Goal: Use online tool/utility: Utilize a website feature to perform a specific function

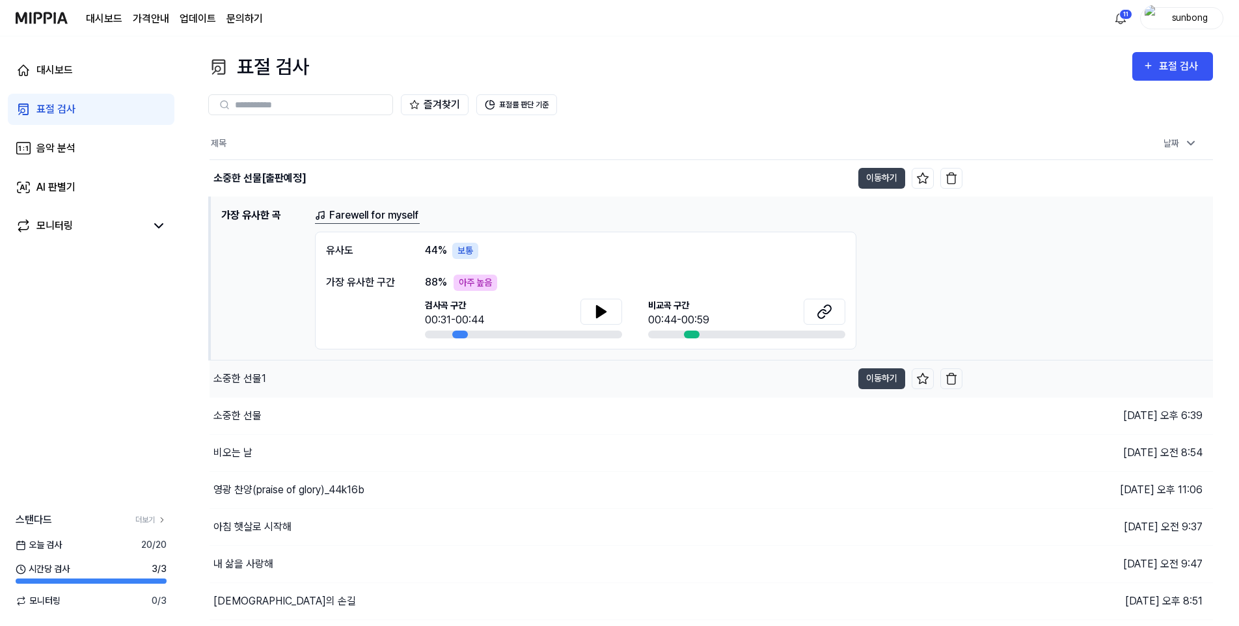
click at [252, 377] on div "소중한 선물1" at bounding box center [239, 379] width 53 height 16
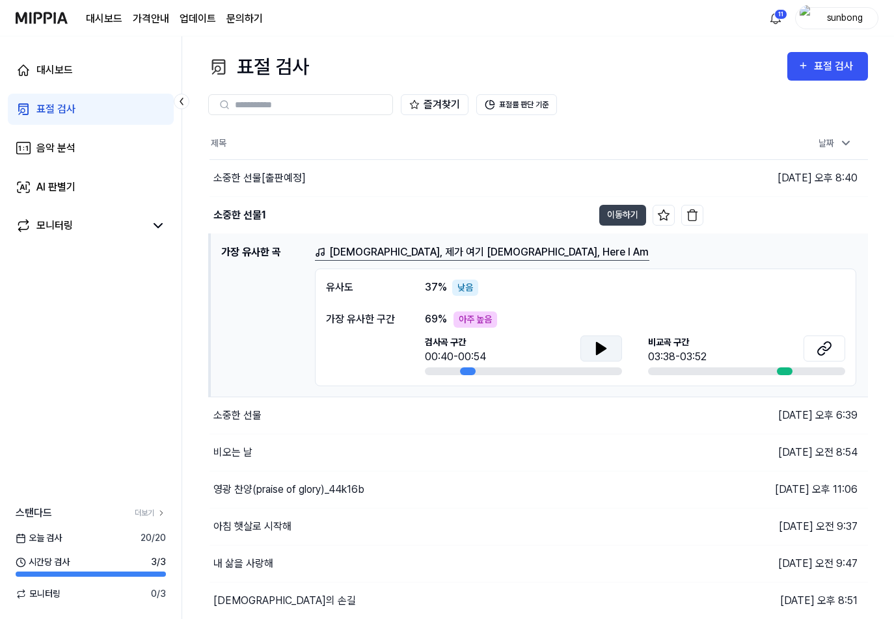
click at [590, 341] on button at bounding box center [601, 349] width 42 height 26
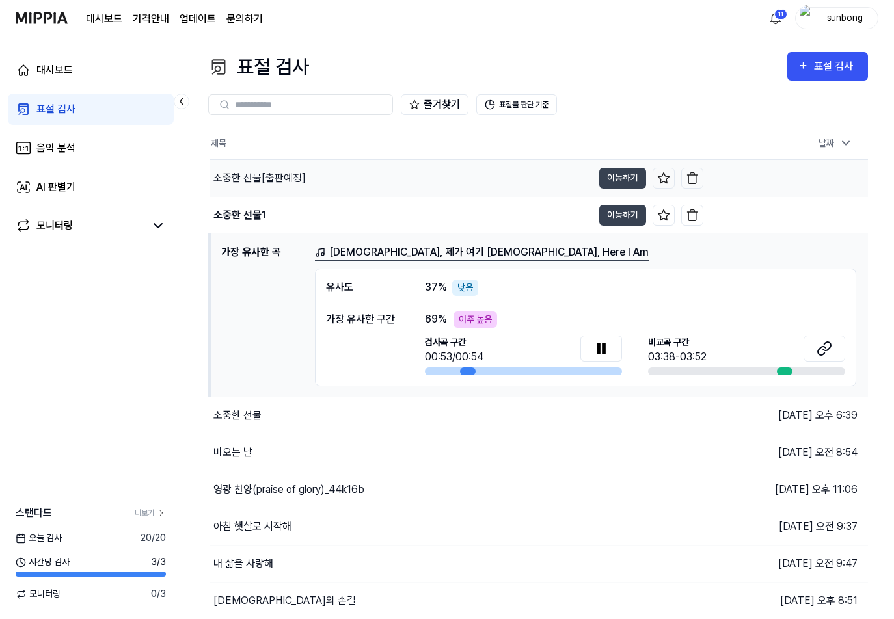
click at [271, 173] on div "소중한 선물[출판예정]" at bounding box center [259, 178] width 92 height 16
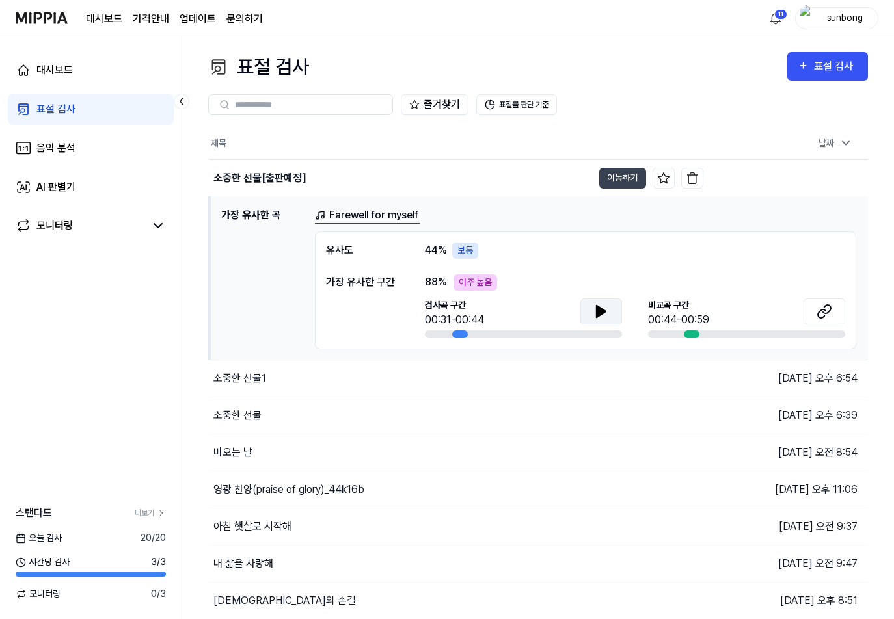
click at [609, 318] on button at bounding box center [601, 312] width 42 height 26
click at [600, 309] on icon at bounding box center [598, 311] width 3 height 10
click at [597, 306] on icon at bounding box center [601, 312] width 9 height 12
click at [603, 312] on icon at bounding box center [604, 311] width 3 height 10
click at [604, 311] on icon at bounding box center [601, 312] width 9 height 12
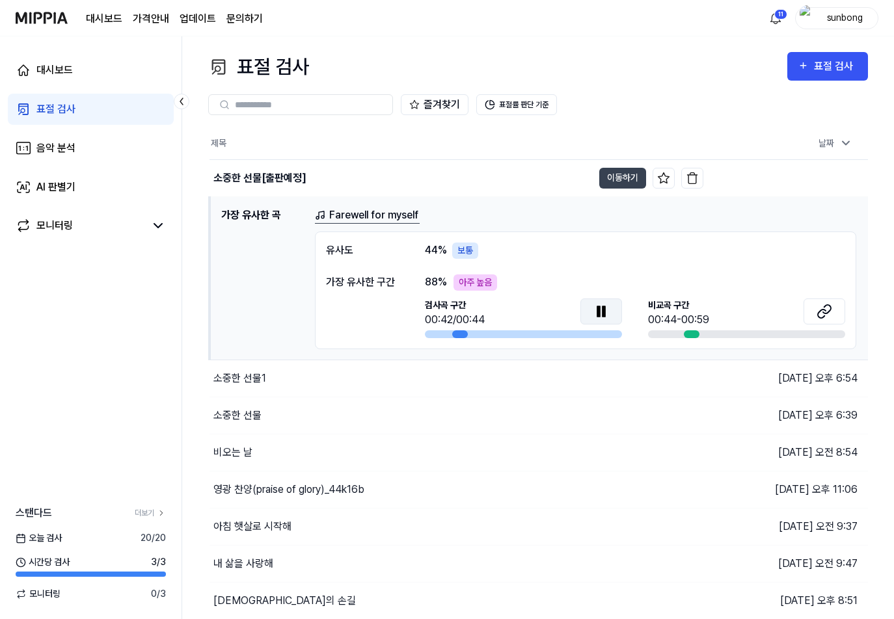
click at [600, 315] on icon at bounding box center [598, 311] width 3 height 10
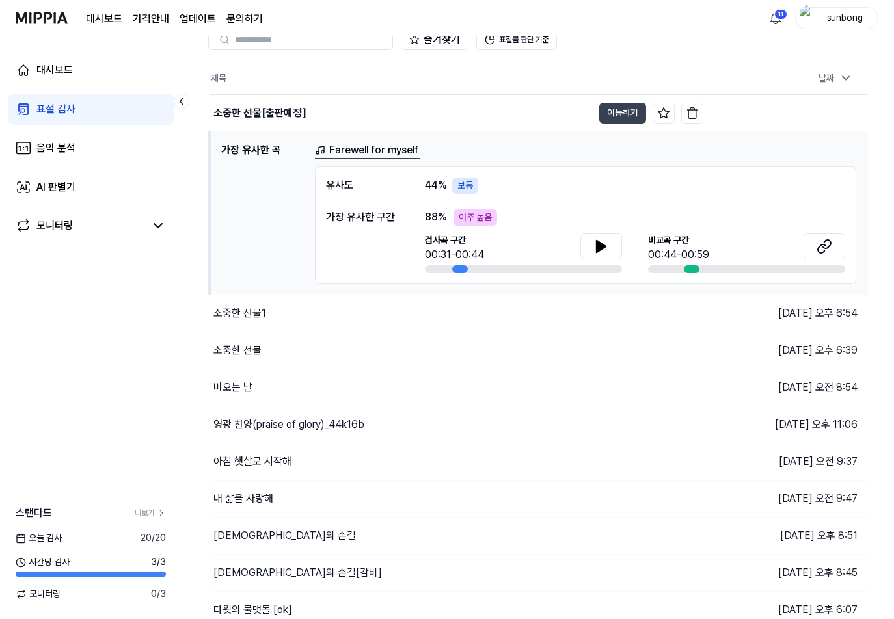
scroll to position [65, 0]
click at [598, 243] on icon at bounding box center [601, 247] width 9 height 12
click at [239, 312] on div "소중한 선물1" at bounding box center [239, 314] width 53 height 16
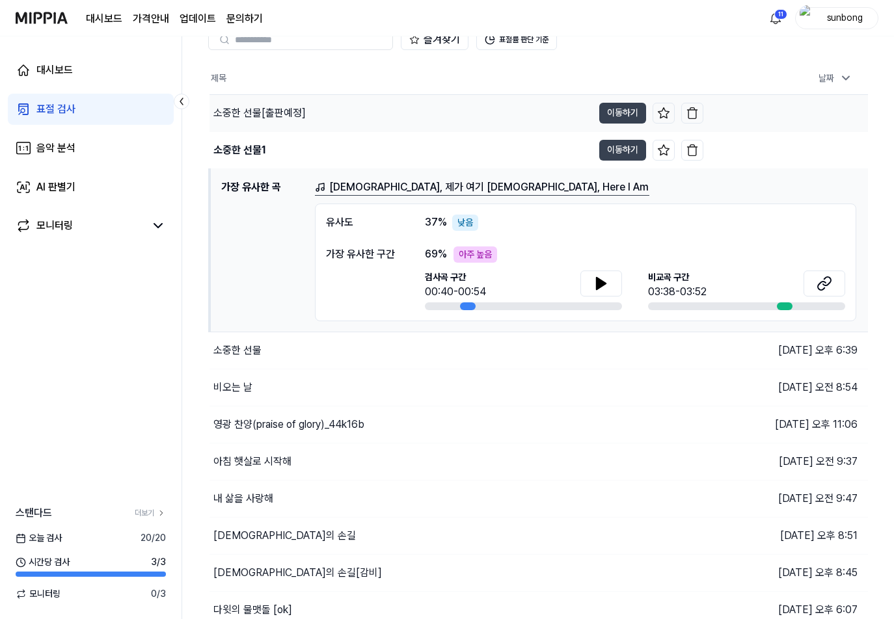
click at [260, 115] on div "소중한 선물[출판예정]" at bounding box center [259, 113] width 92 height 16
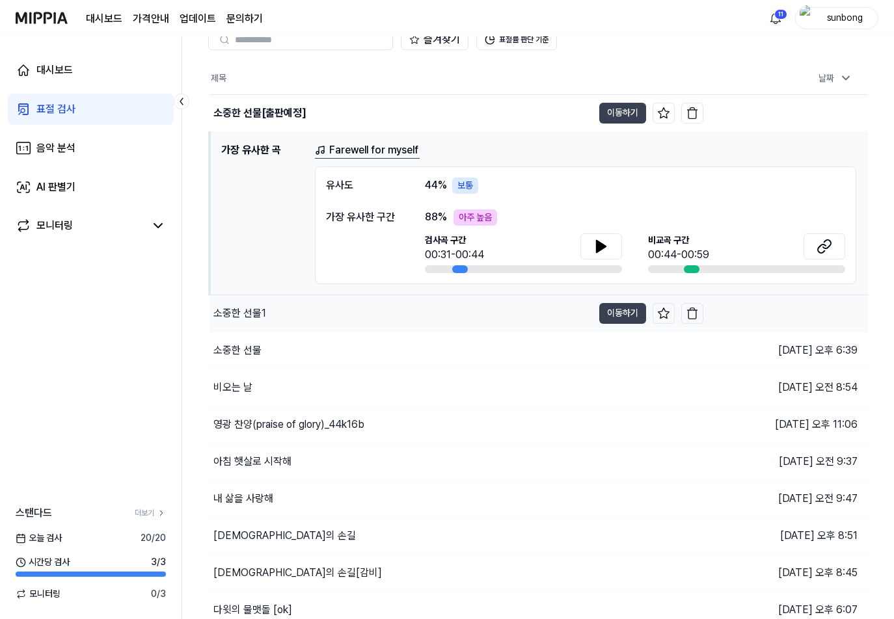
click at [249, 314] on div "소중한 선물1" at bounding box center [239, 314] width 53 height 16
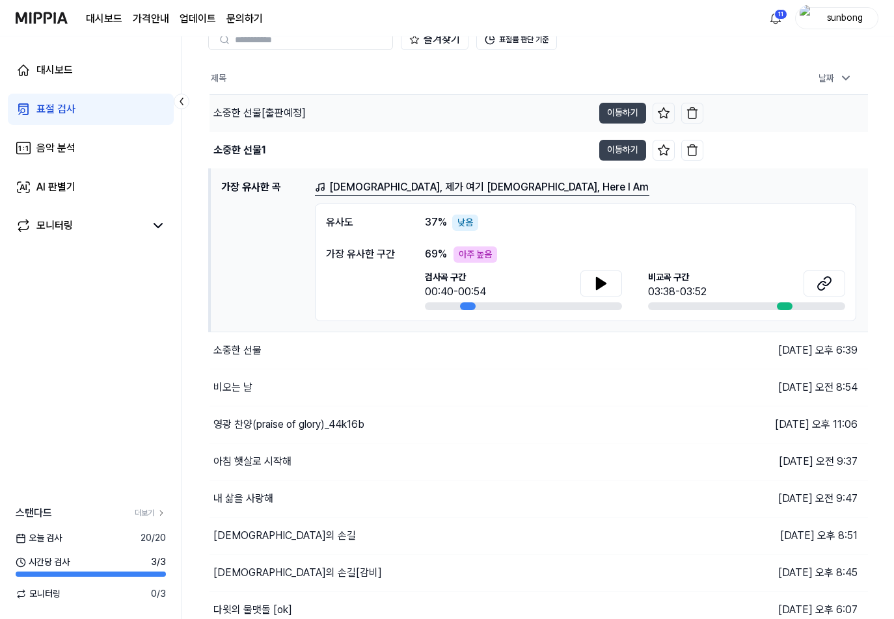
click at [251, 111] on div "소중한 선물[출판예정]" at bounding box center [259, 113] width 92 height 16
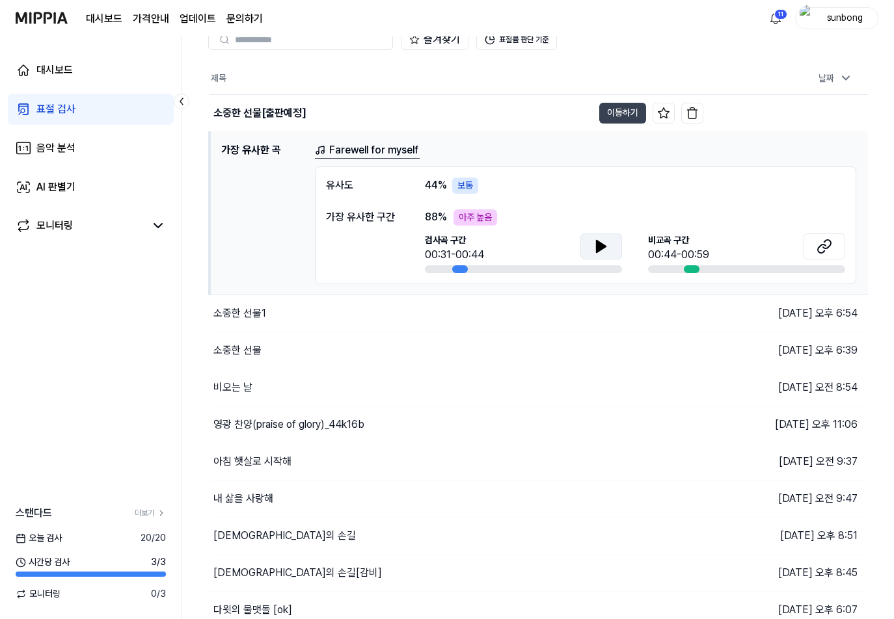
click at [601, 245] on icon at bounding box center [601, 247] width 9 height 12
click at [53, 112] on div "표절 검사" at bounding box center [55, 110] width 39 height 16
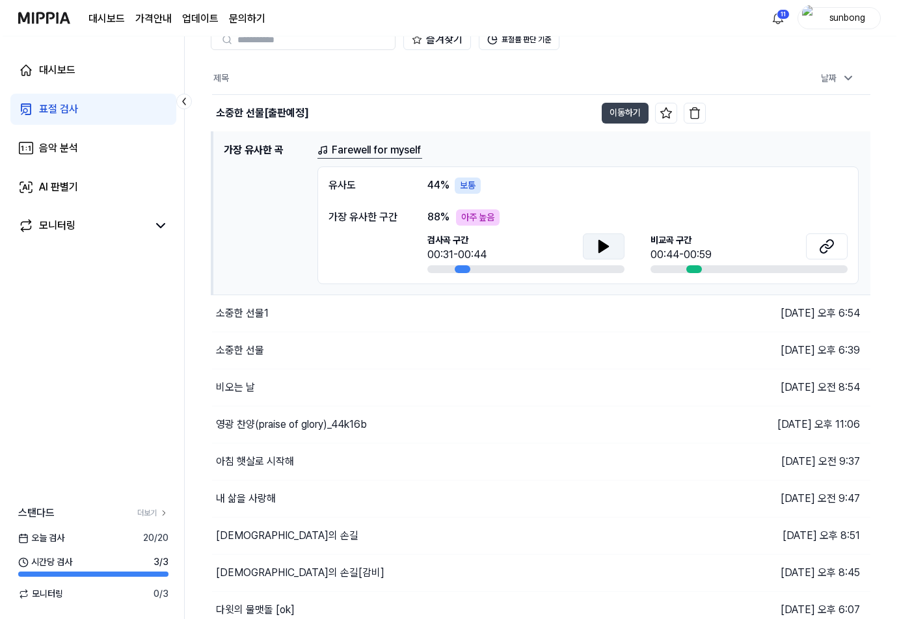
scroll to position [0, 0]
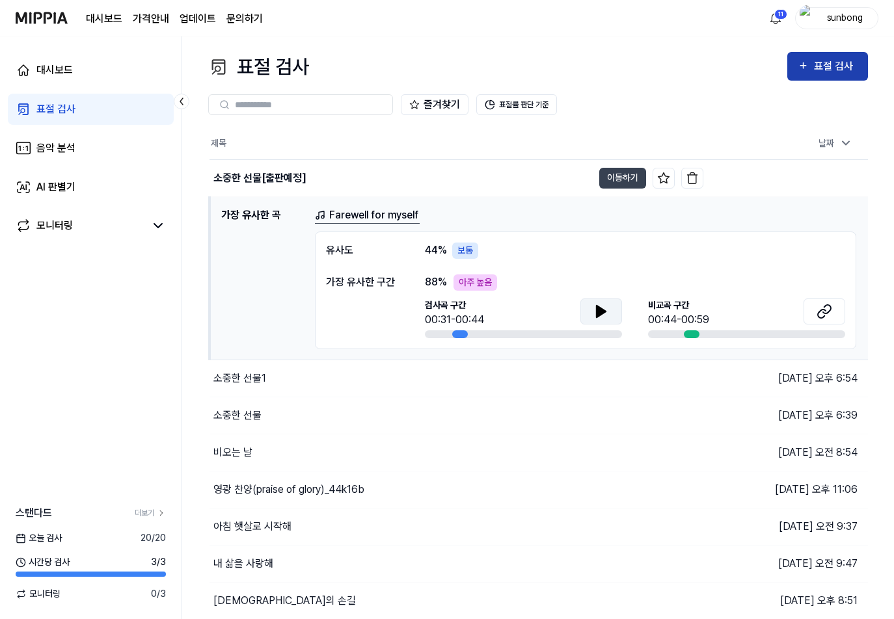
click at [825, 62] on div "표절 검사" at bounding box center [836, 66] width 44 height 17
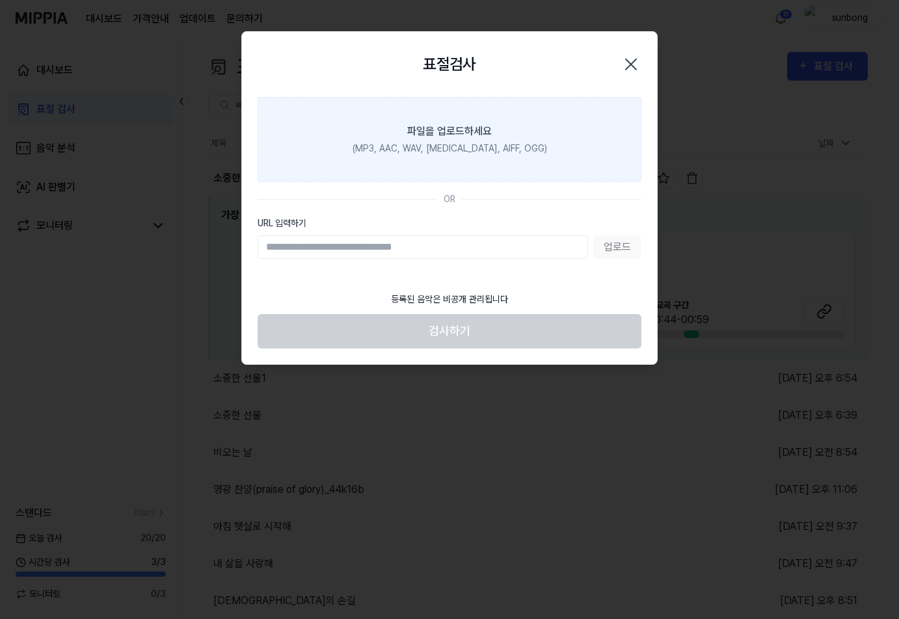
click at [444, 145] on div "(MP3, AAC, WAV, FLAC, AIFF, OGG)" at bounding box center [450, 149] width 195 height 14
click at [0, 0] on input "파일을 업로드하세요 (MP3, AAC, WAV, FLAC, AIFF, OGG)" at bounding box center [0, 0] width 0 height 0
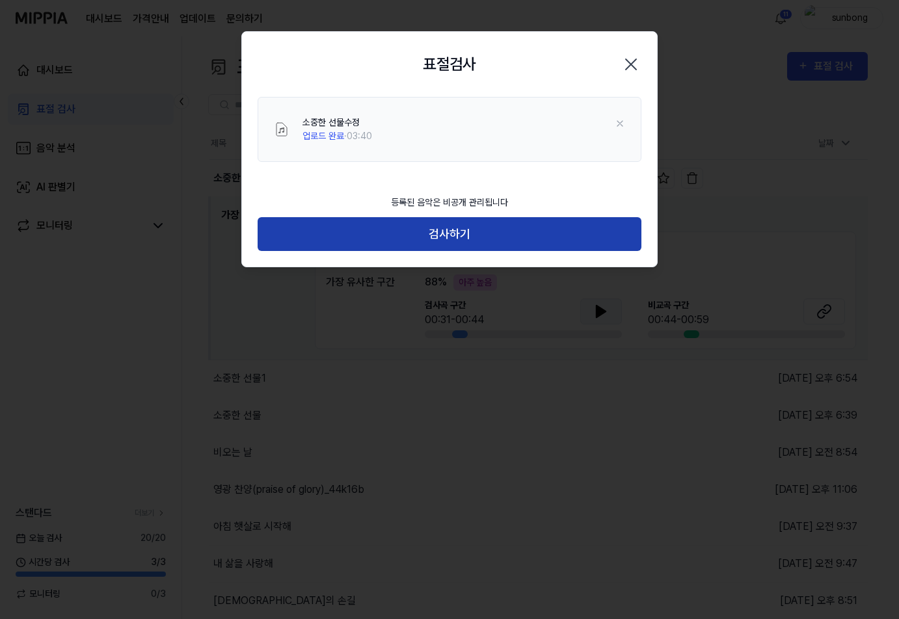
click at [463, 231] on button "검사하기" at bounding box center [450, 234] width 384 height 34
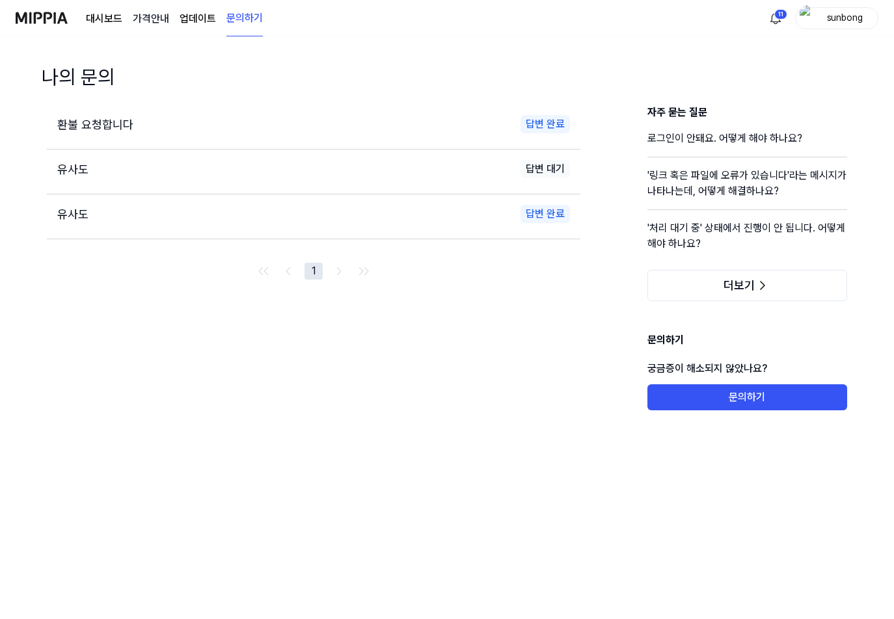
drag, startPoint x: 110, startPoint y: 14, endPoint x: 151, endPoint y: 16, distance: 41.0
click at [111, 12] on link "대시보드" at bounding box center [104, 19] width 36 height 16
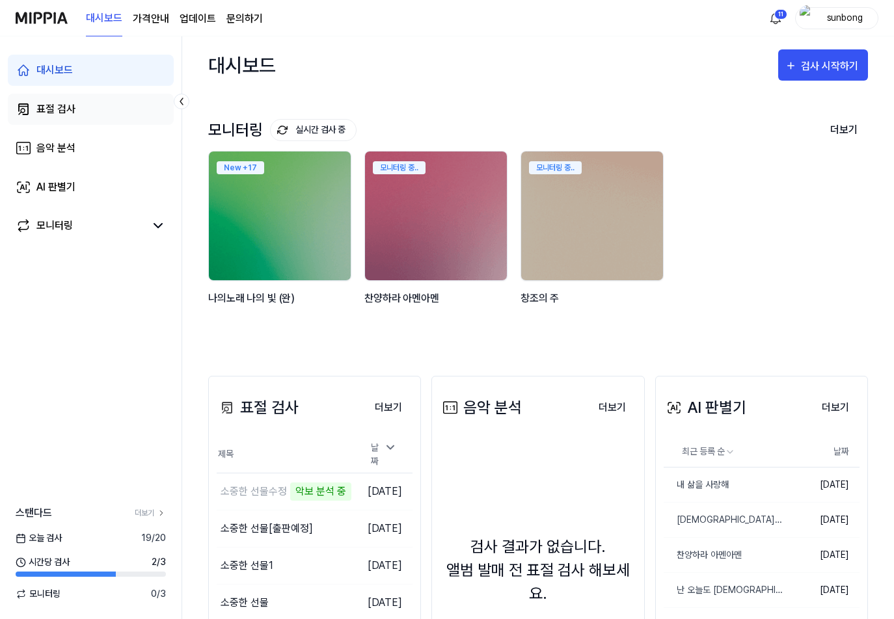
click at [37, 113] on div "표절 검사" at bounding box center [55, 110] width 39 height 16
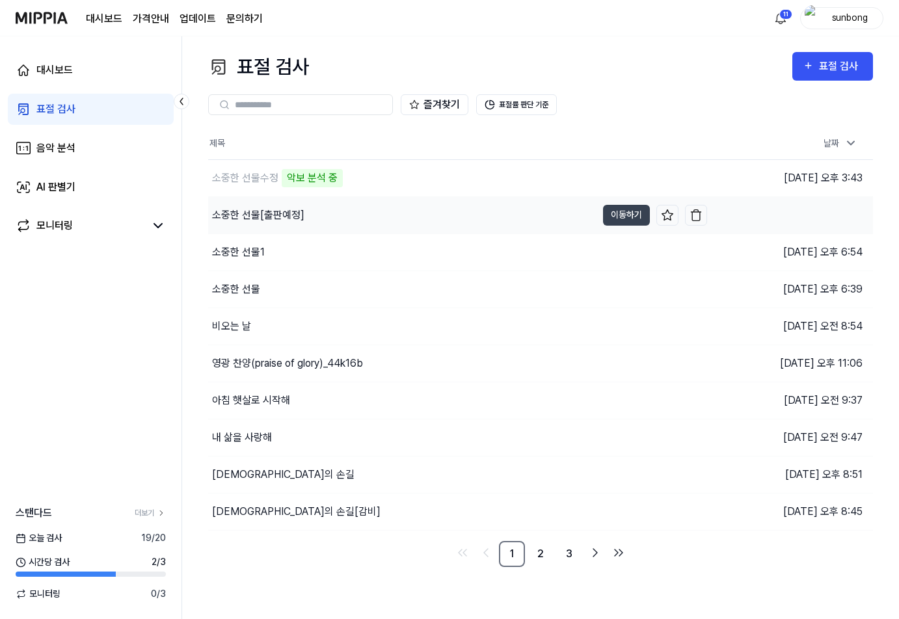
click at [291, 218] on div "소중한 선물[출판예정]" at bounding box center [258, 216] width 92 height 16
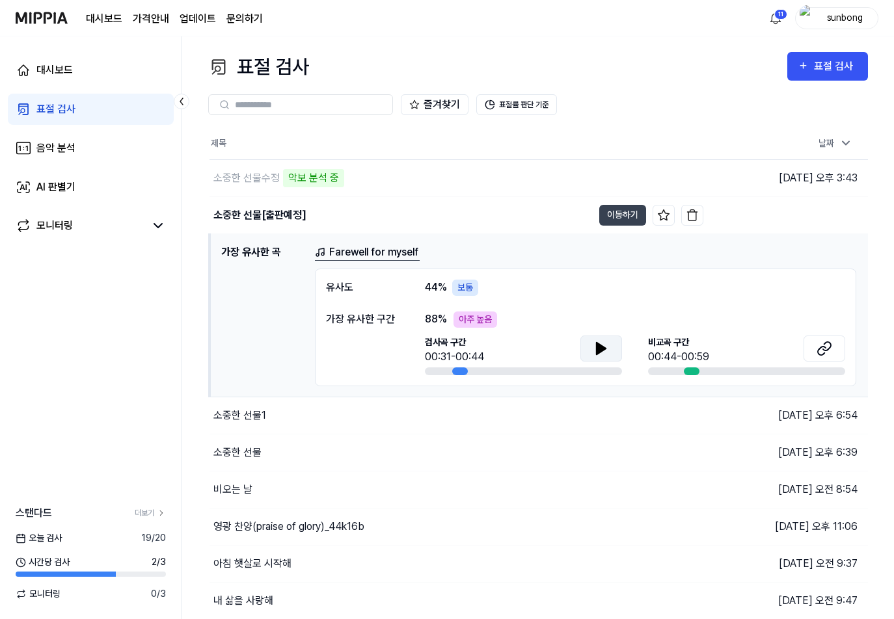
click at [594, 344] on icon at bounding box center [601, 349] width 16 height 16
click at [599, 346] on icon at bounding box center [598, 348] width 3 height 10
click at [239, 418] on div "소중한 선물1" at bounding box center [239, 416] width 53 height 16
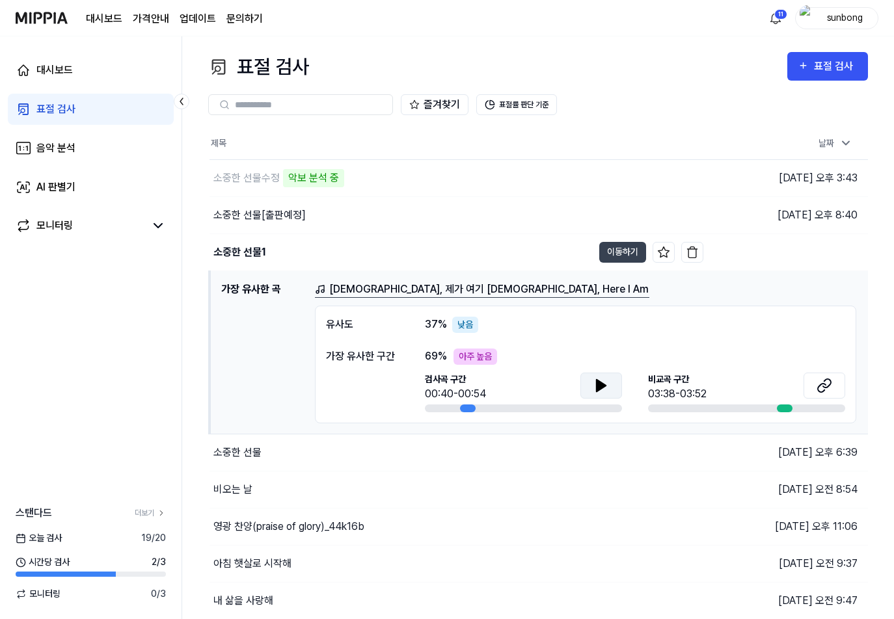
click at [603, 386] on icon at bounding box center [601, 386] width 9 height 12
click at [273, 216] on div "소중한 선물[출판예정]" at bounding box center [259, 216] width 92 height 16
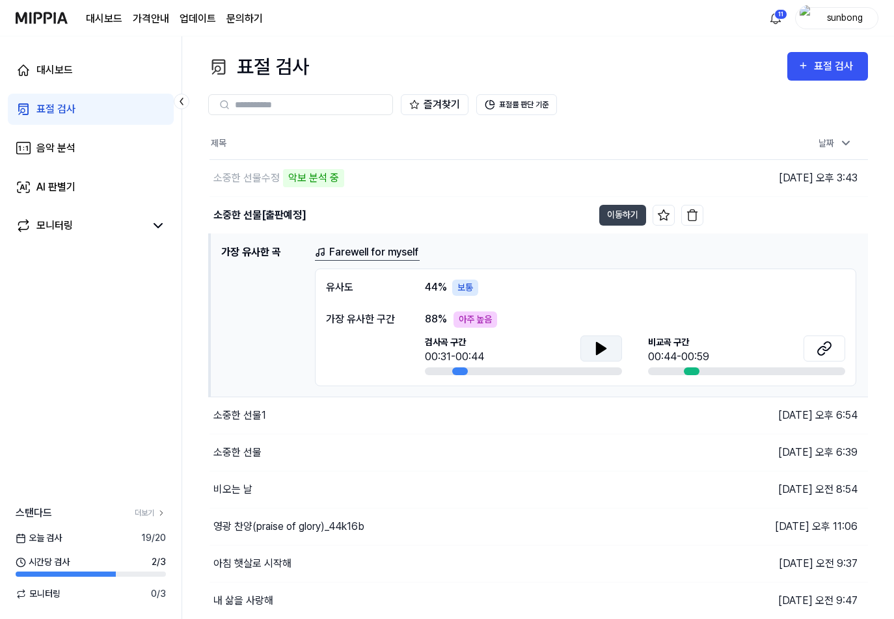
click at [601, 346] on icon at bounding box center [601, 349] width 9 height 12
click at [601, 346] on icon at bounding box center [601, 349] width 16 height 16
click at [246, 446] on div "소중한 선물" at bounding box center [237, 453] width 48 height 16
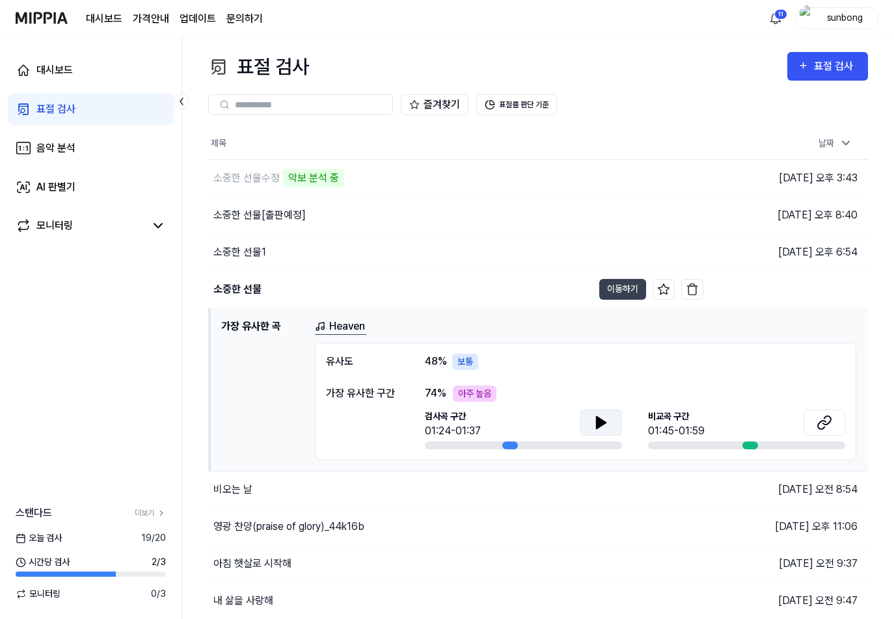
click at [606, 420] on icon at bounding box center [601, 423] width 16 height 16
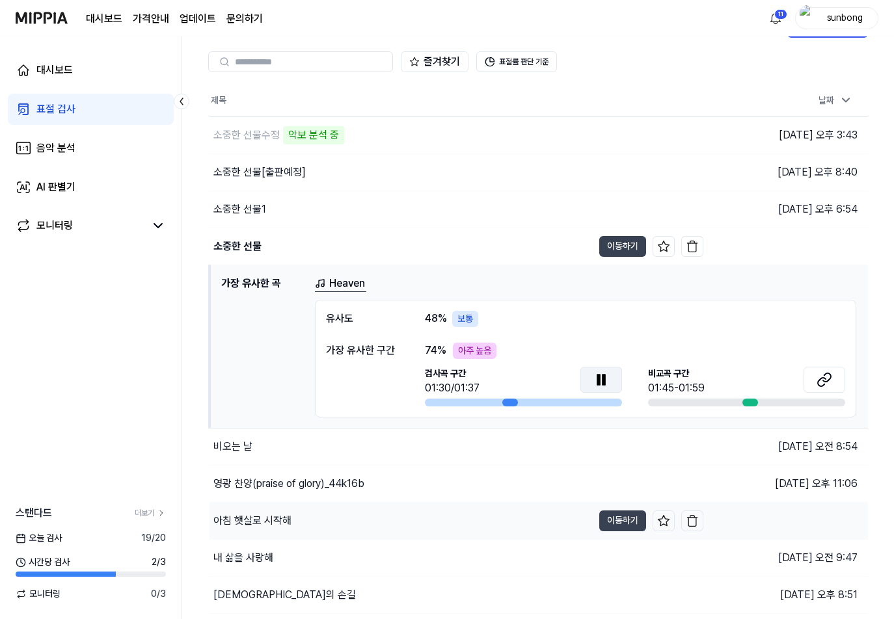
scroll to position [65, 0]
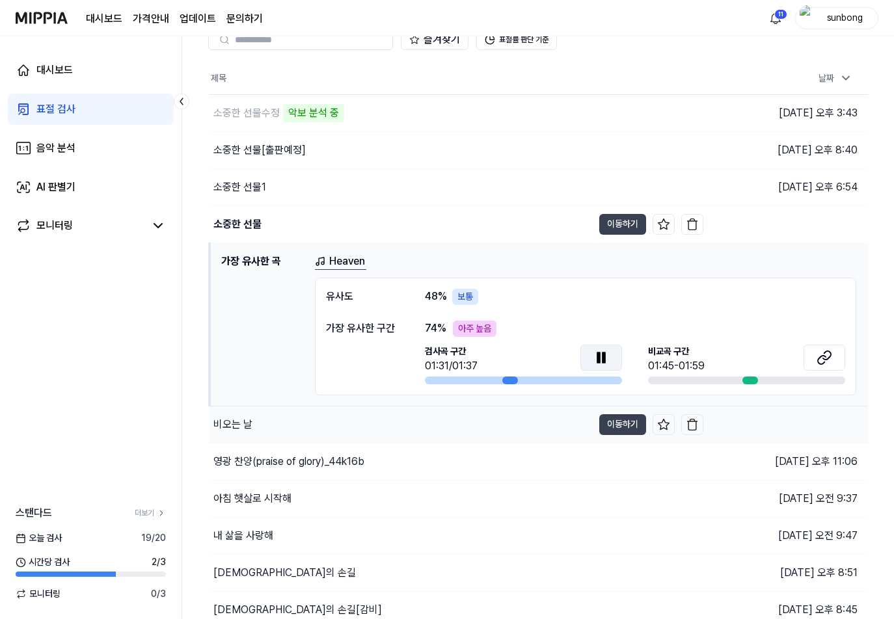
click at [234, 424] on div "비오는 날" at bounding box center [232, 425] width 39 height 16
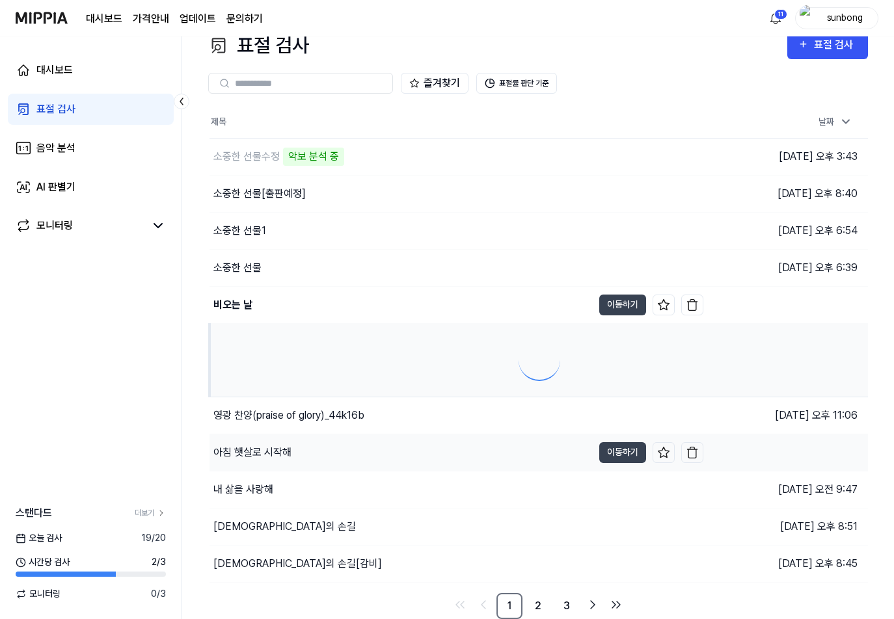
scroll to position [21, 0]
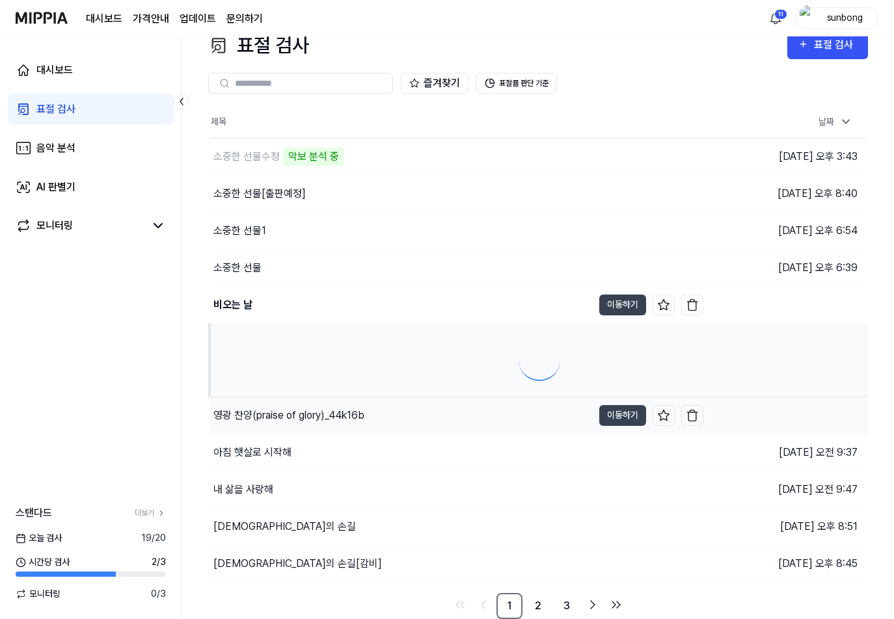
click at [321, 415] on div "영광 찬양(praise of glory)_44k16b" at bounding box center [288, 416] width 151 height 16
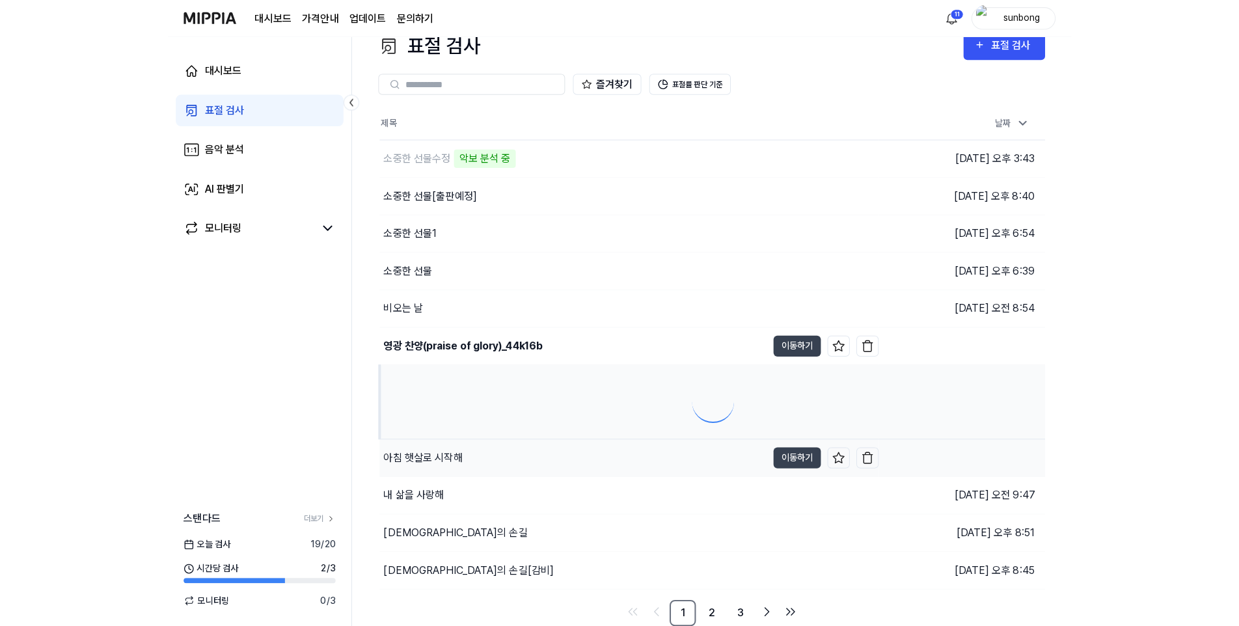
scroll to position [65, 0]
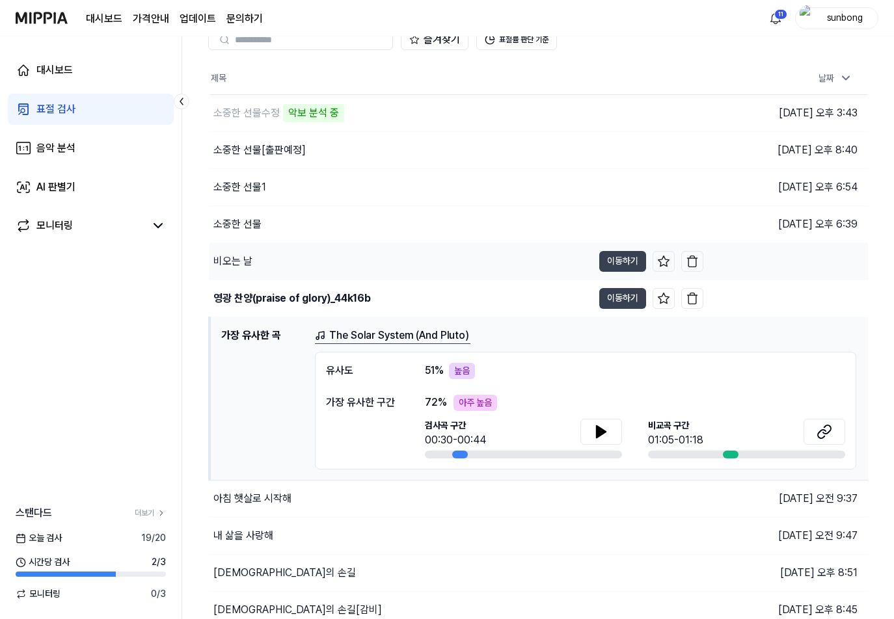
click at [232, 261] on div "비오는 날" at bounding box center [232, 262] width 39 height 16
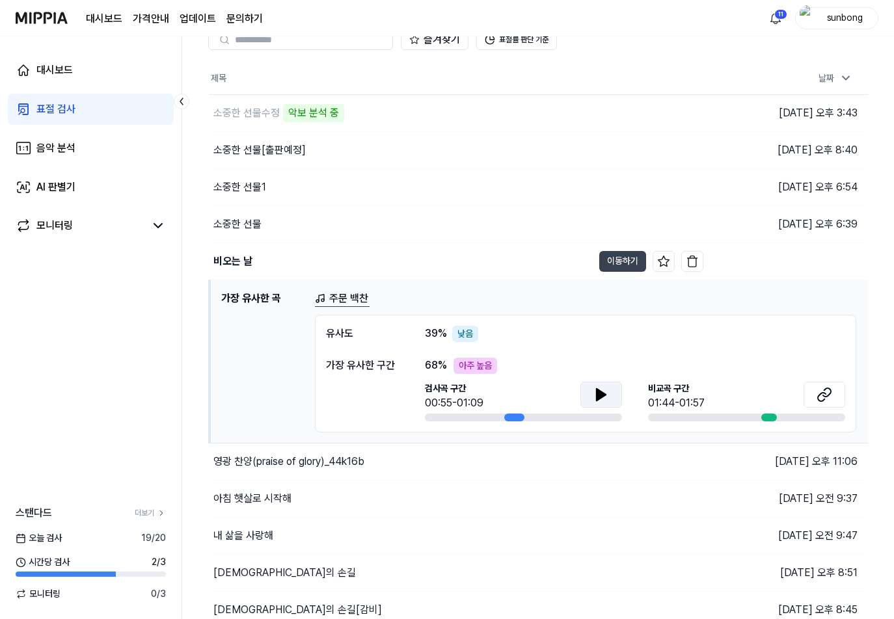
click at [605, 395] on icon at bounding box center [601, 395] width 9 height 12
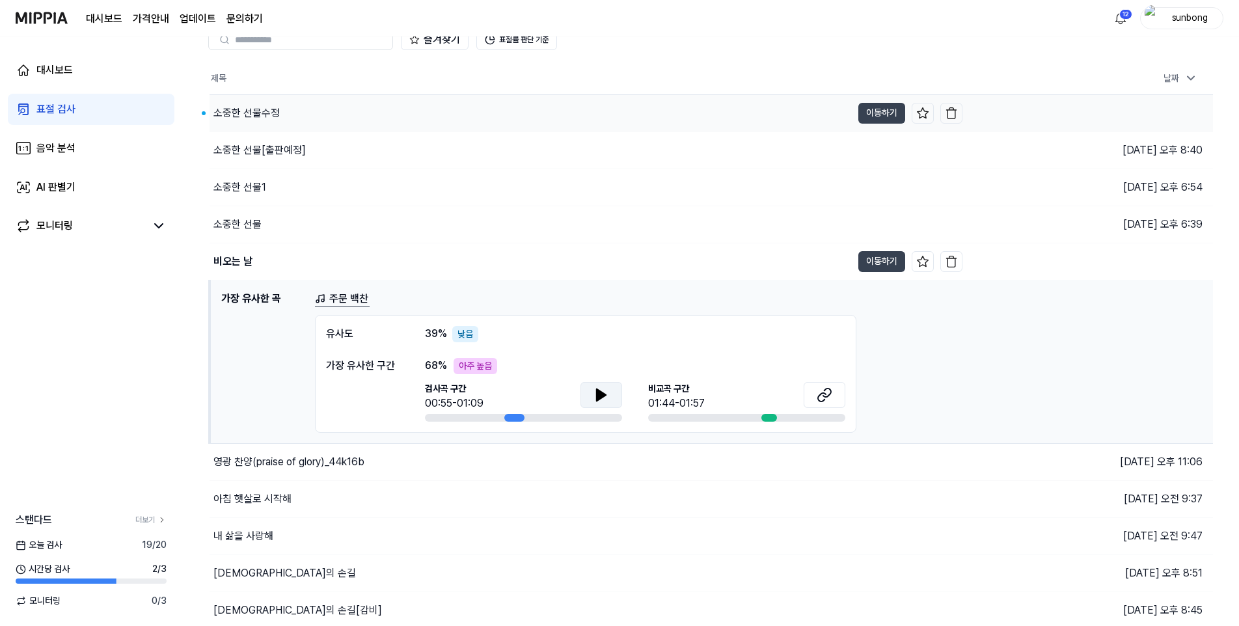
click at [241, 113] on div "소중한 선물수정" at bounding box center [246, 113] width 66 height 16
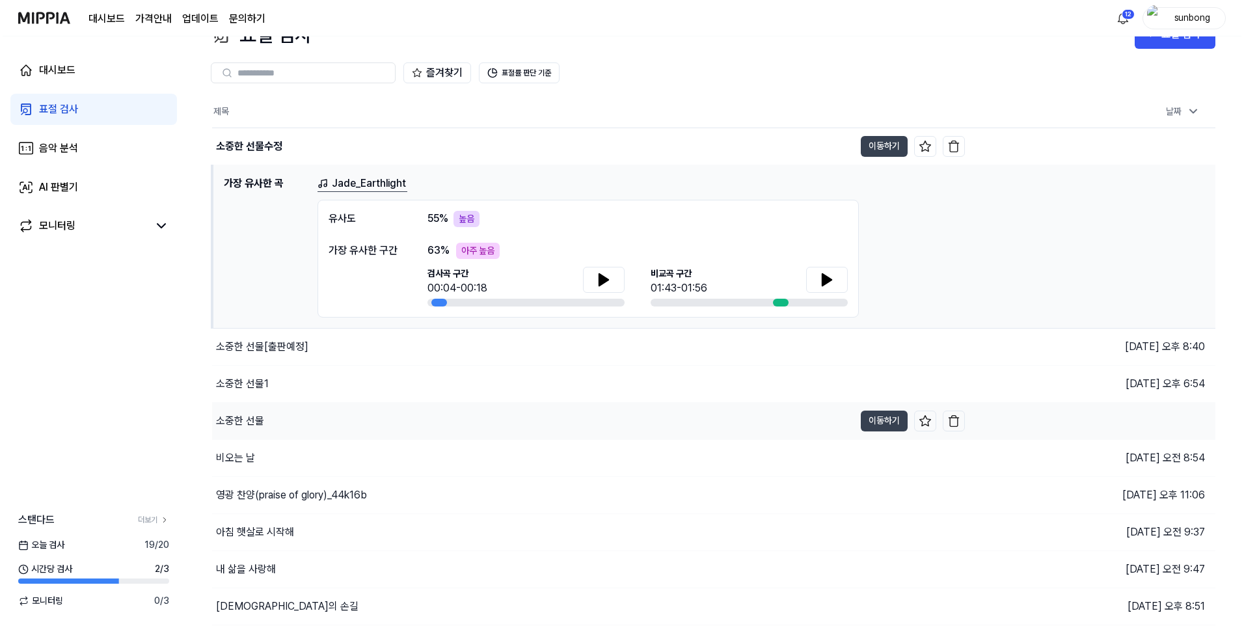
scroll to position [0, 0]
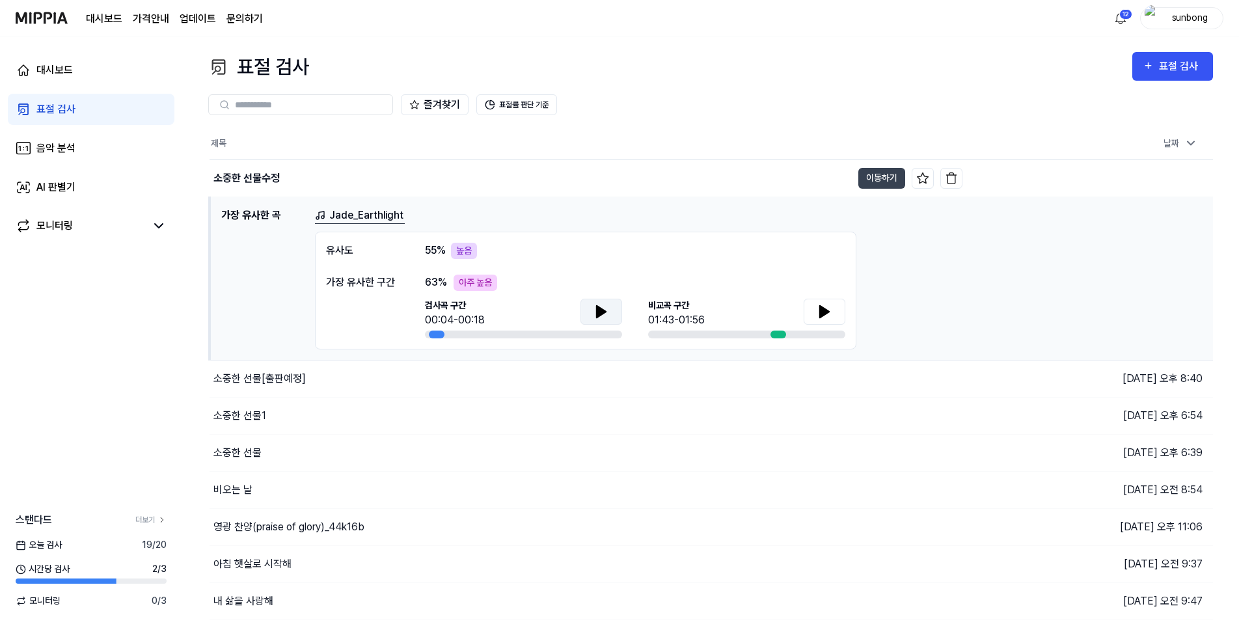
click at [595, 313] on icon at bounding box center [601, 312] width 16 height 16
click at [877, 175] on button "이동하기" at bounding box center [881, 178] width 47 height 21
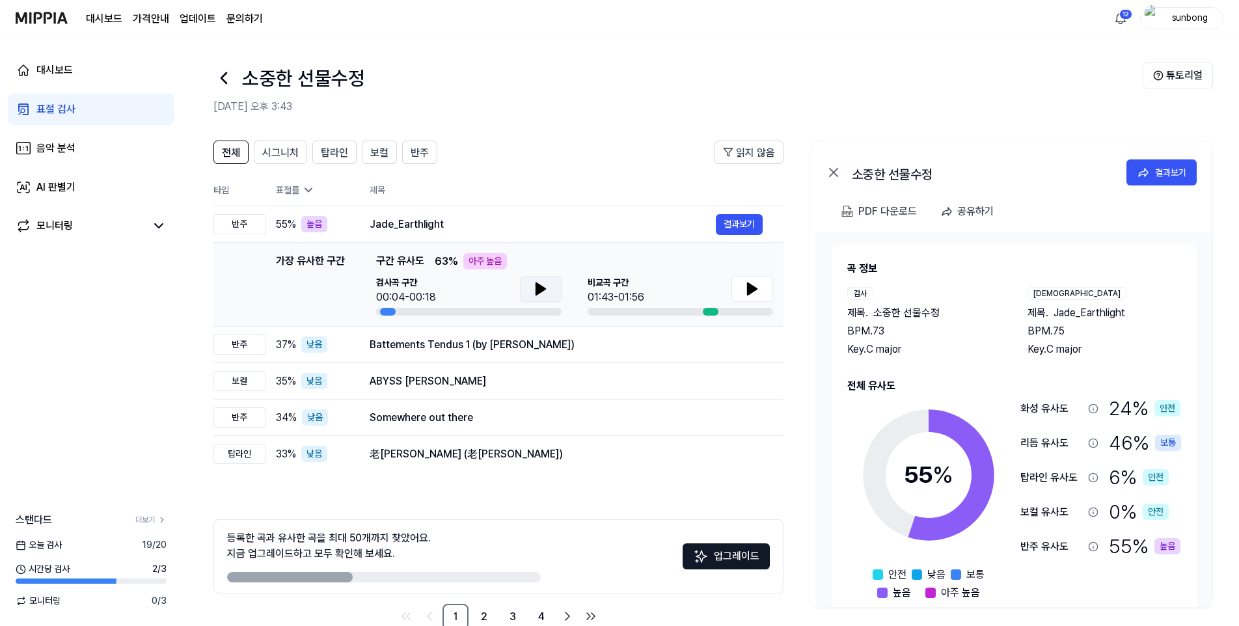
click at [534, 284] on icon at bounding box center [541, 289] width 16 height 16
click at [755, 288] on icon at bounding box center [752, 289] width 9 height 12
click at [539, 288] on icon at bounding box center [540, 289] width 9 height 12
drag, startPoint x: 387, startPoint y: 314, endPoint x: 375, endPoint y: 312, distance: 11.8
click at [376, 312] on div at bounding box center [468, 312] width 185 height 8
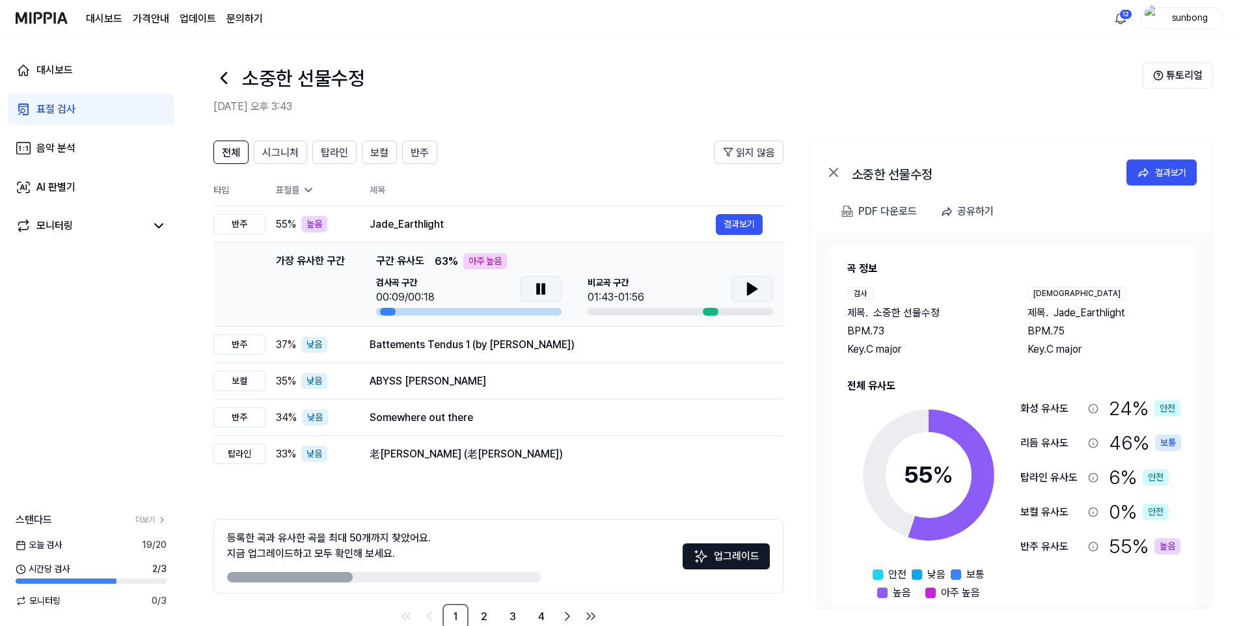
drag, startPoint x: 383, startPoint y: 309, endPoint x: 374, endPoint y: 309, distance: 9.1
click at [374, 309] on div "가장 유사한 구간 가장 유사한 구간 구간 유사도 63 % 아주 높음 검사곡 구간 00:09/00:18 비교곡 구간 01:43-01:56 결과보기" at bounding box center [498, 284] width 549 height 62
click at [532, 288] on button at bounding box center [541, 289] width 42 height 26
click at [537, 286] on icon at bounding box center [540, 289] width 9 height 12
drag, startPoint x: 750, startPoint y: 224, endPoint x: 740, endPoint y: 224, distance: 9.1
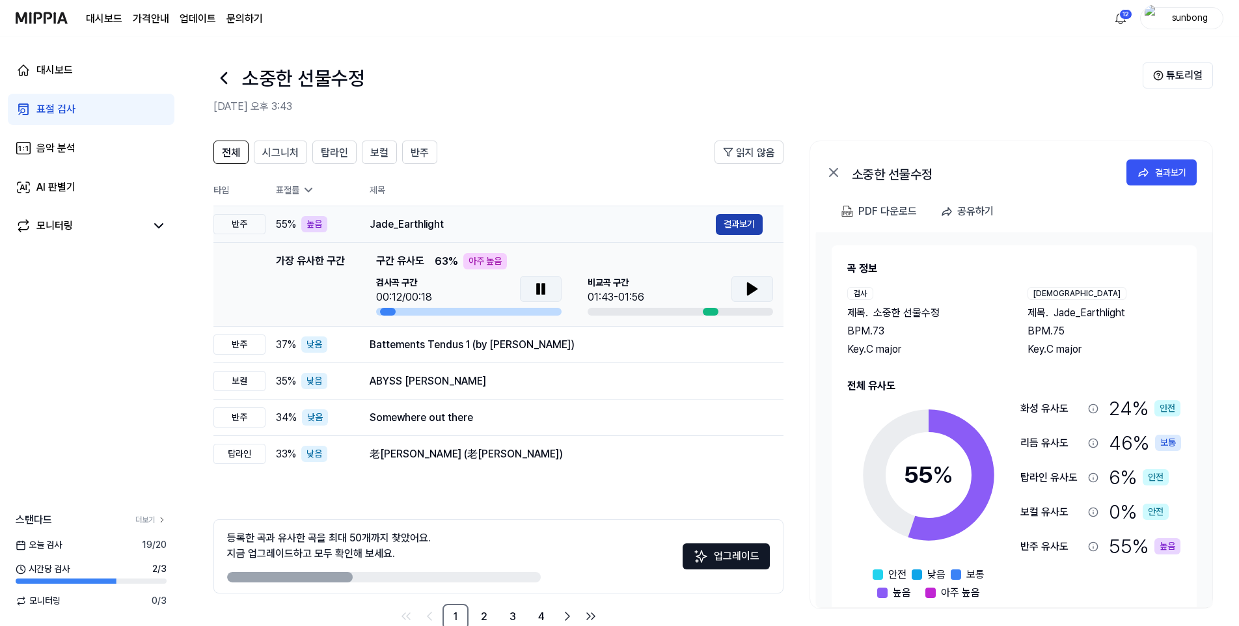
click at [750, 224] on button "결과보기" at bounding box center [739, 224] width 47 height 21
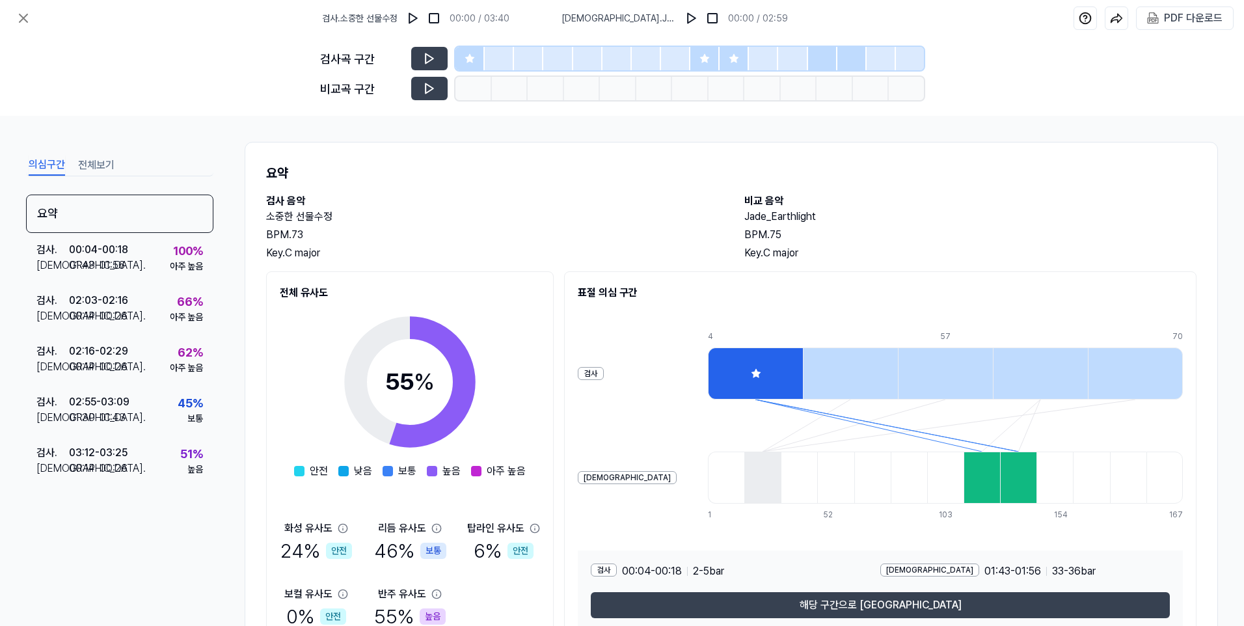
click at [708, 379] on div at bounding box center [755, 373] width 95 height 52
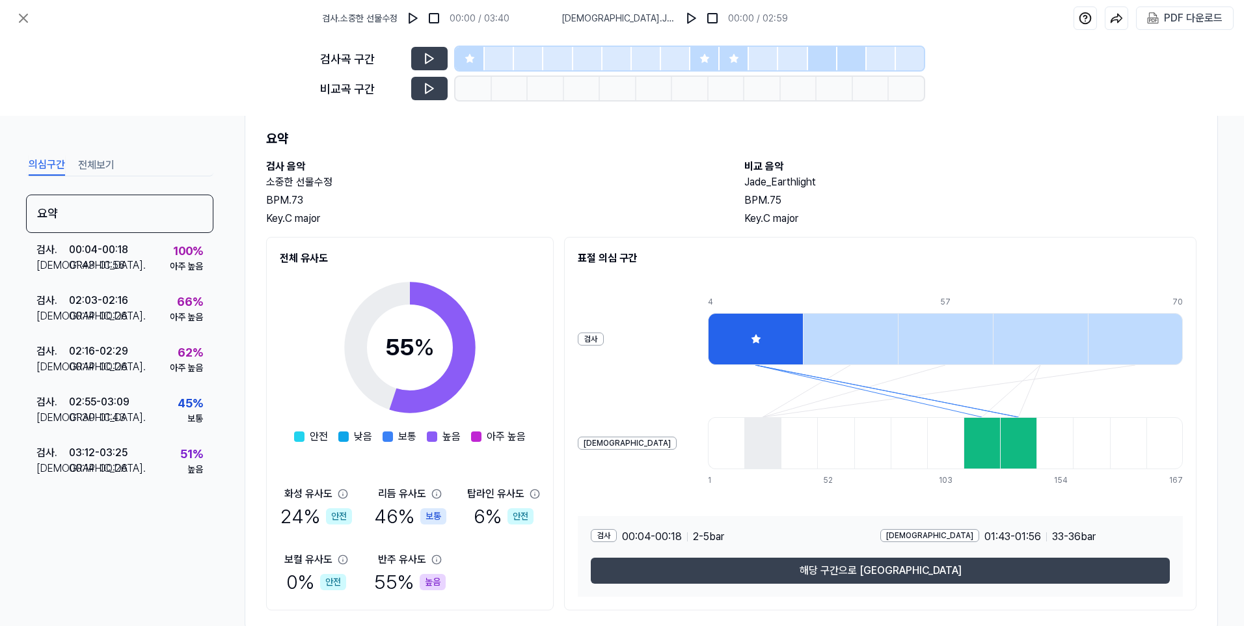
scroll to position [66, 0]
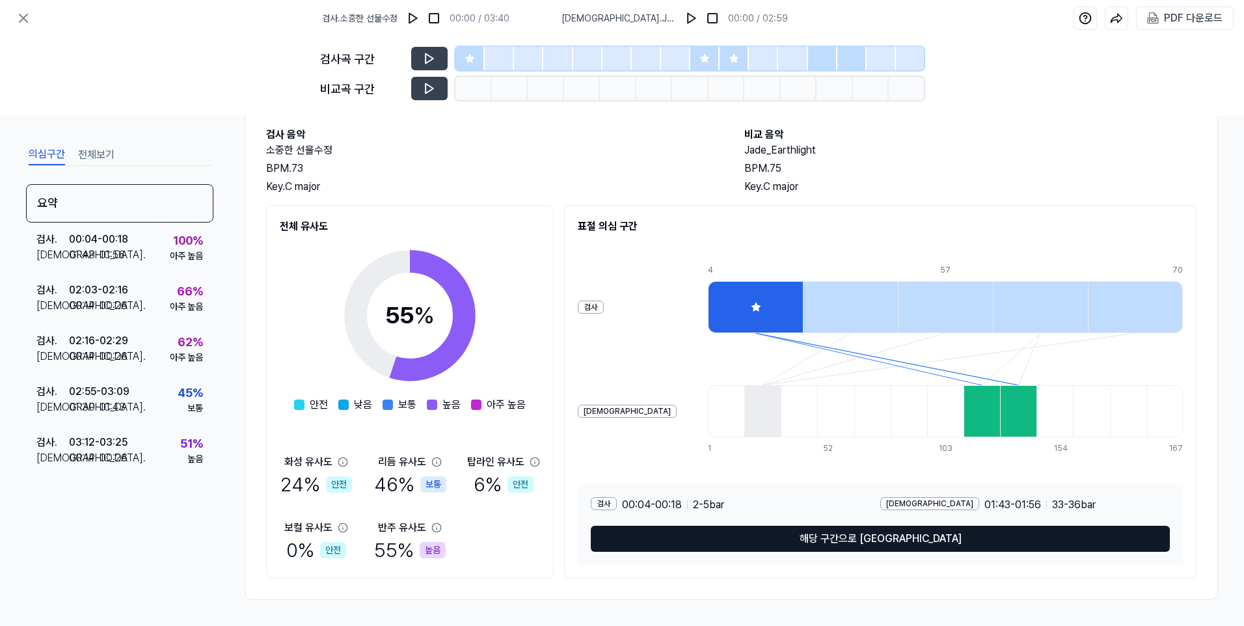
click at [847, 539] on button "해당 구간으로 [GEOGRAPHIC_DATA]" at bounding box center [880, 539] width 579 height 26
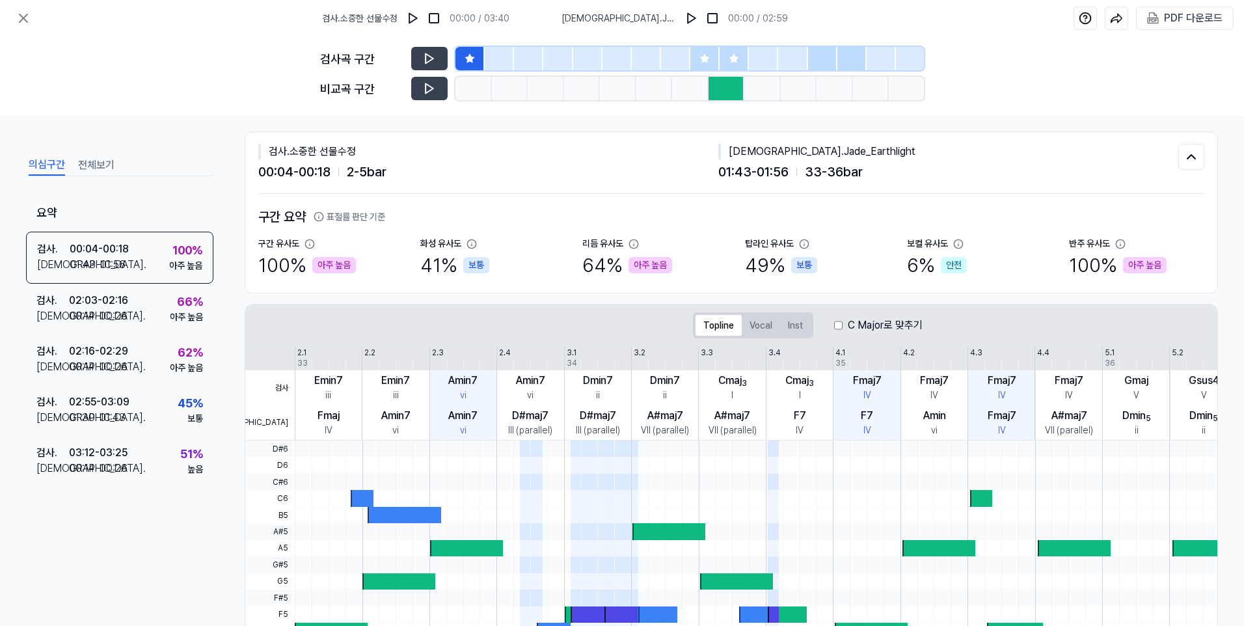
scroll to position [1, 0]
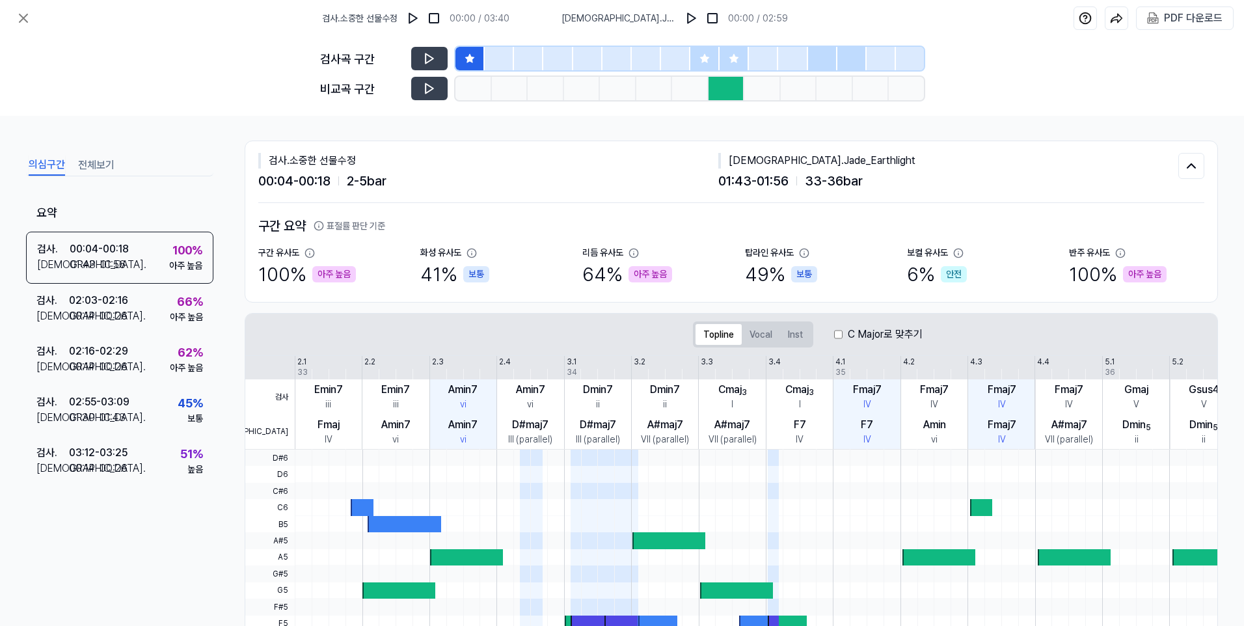
click at [334, 271] on div "아주 높음" at bounding box center [334, 274] width 44 height 16
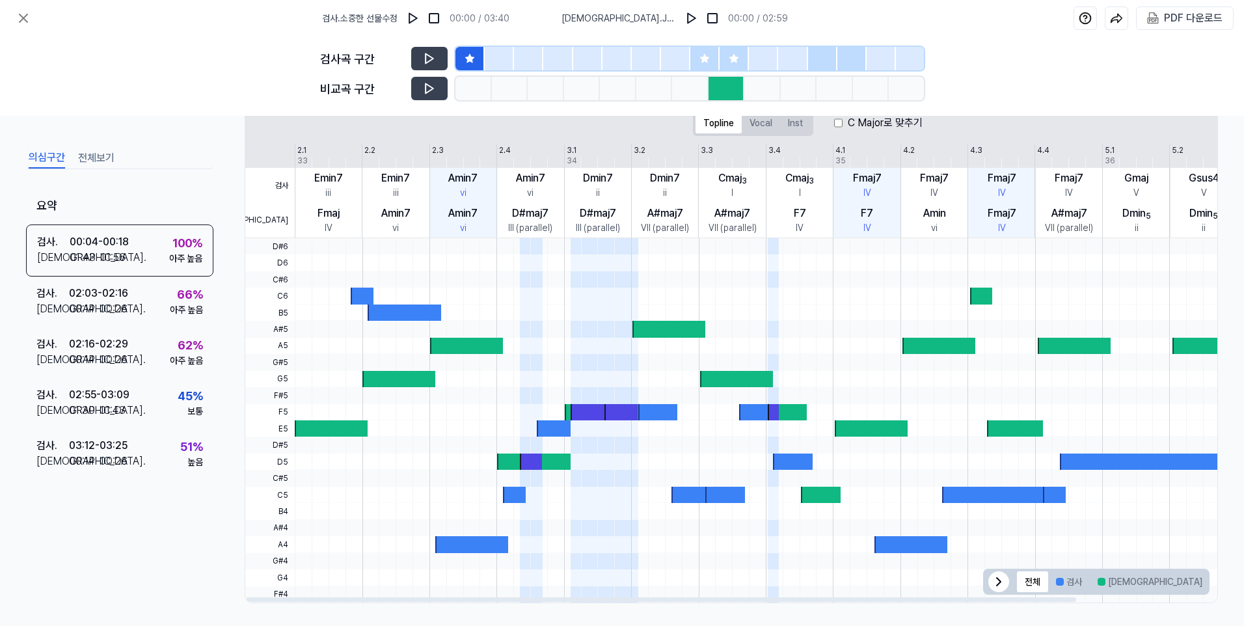
scroll to position [216, 0]
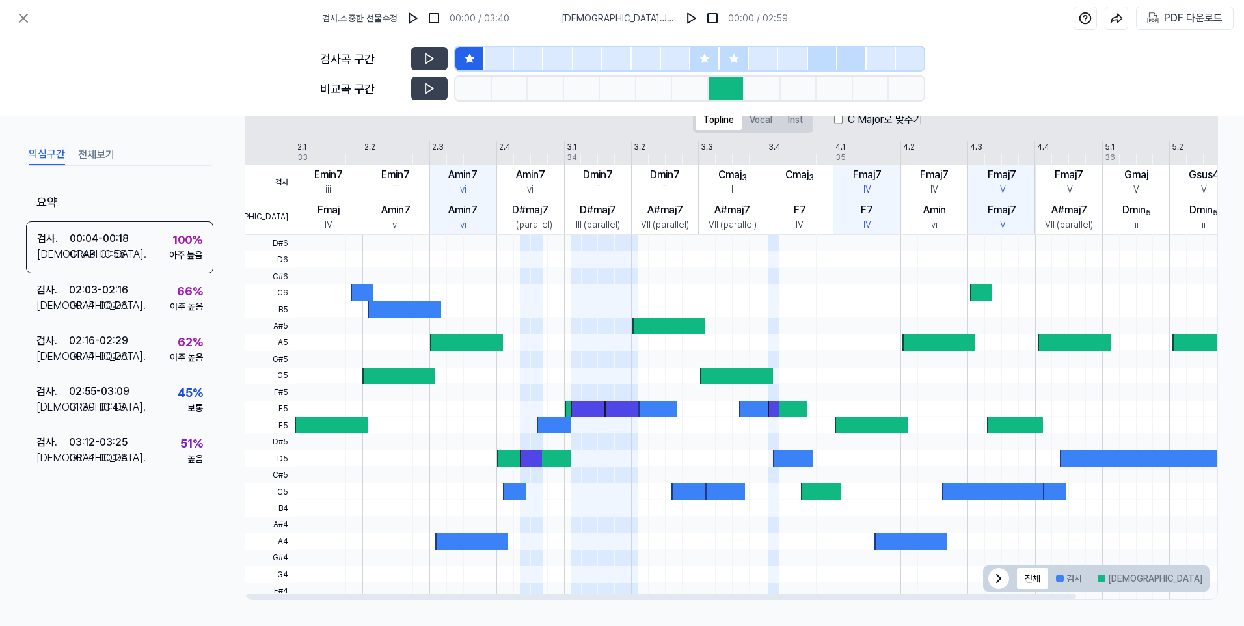
click at [711, 53] on div at bounding box center [704, 58] width 29 height 23
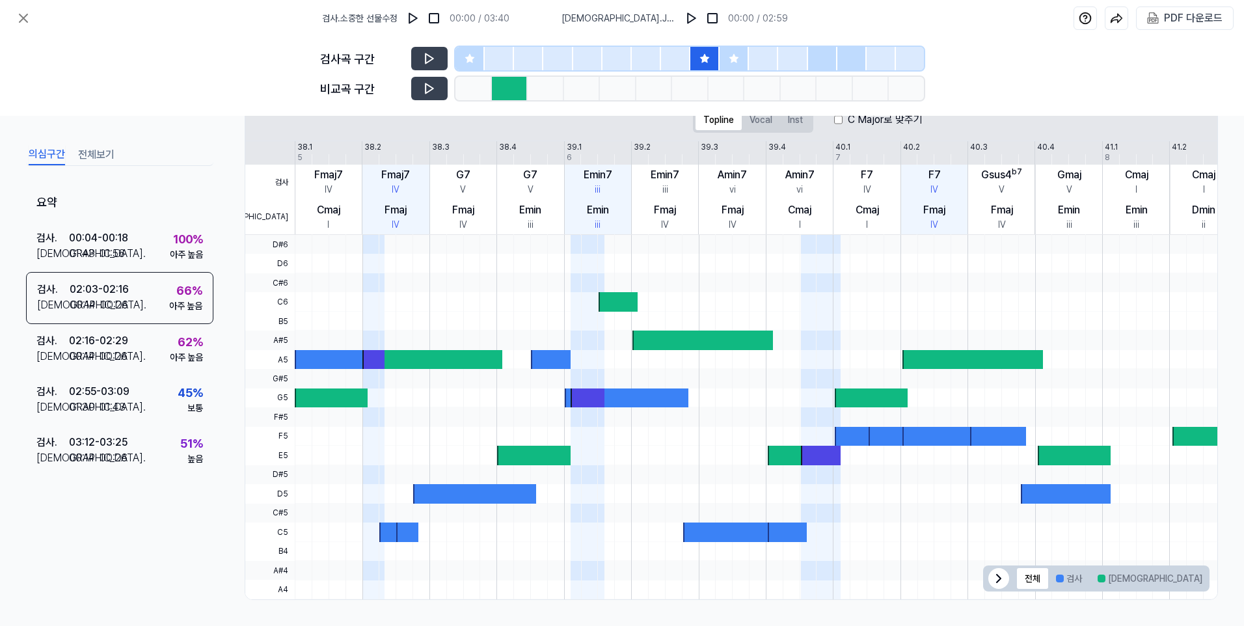
click at [729, 59] on icon at bounding box center [734, 58] width 10 height 10
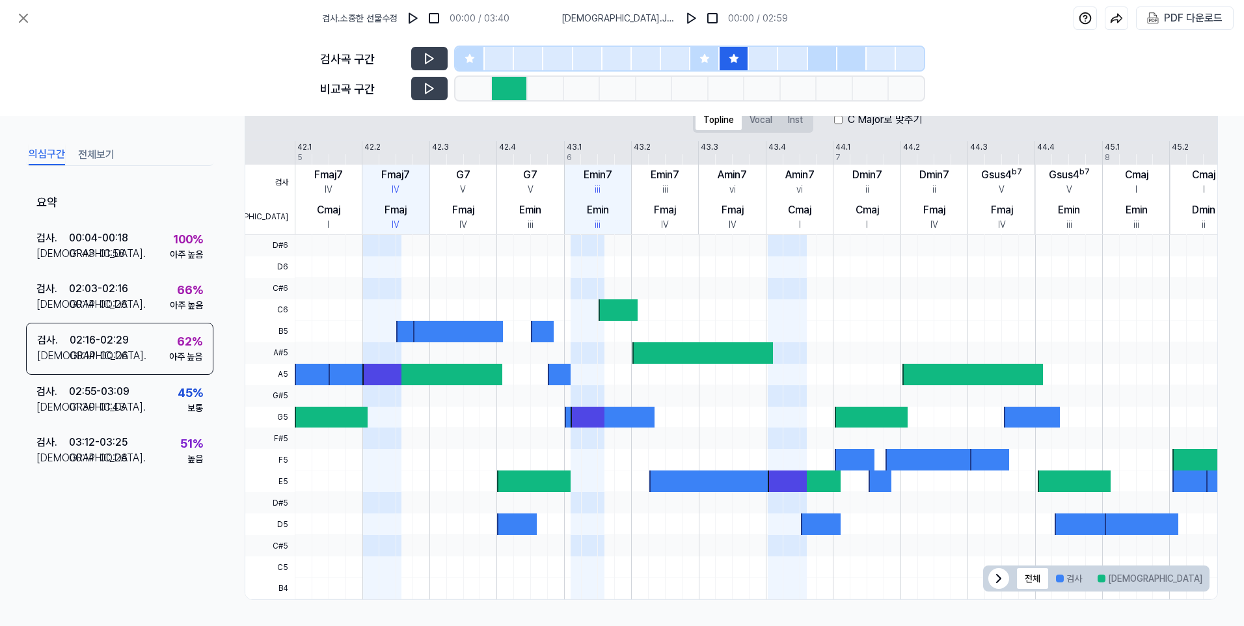
click at [710, 59] on div at bounding box center [704, 58] width 29 height 23
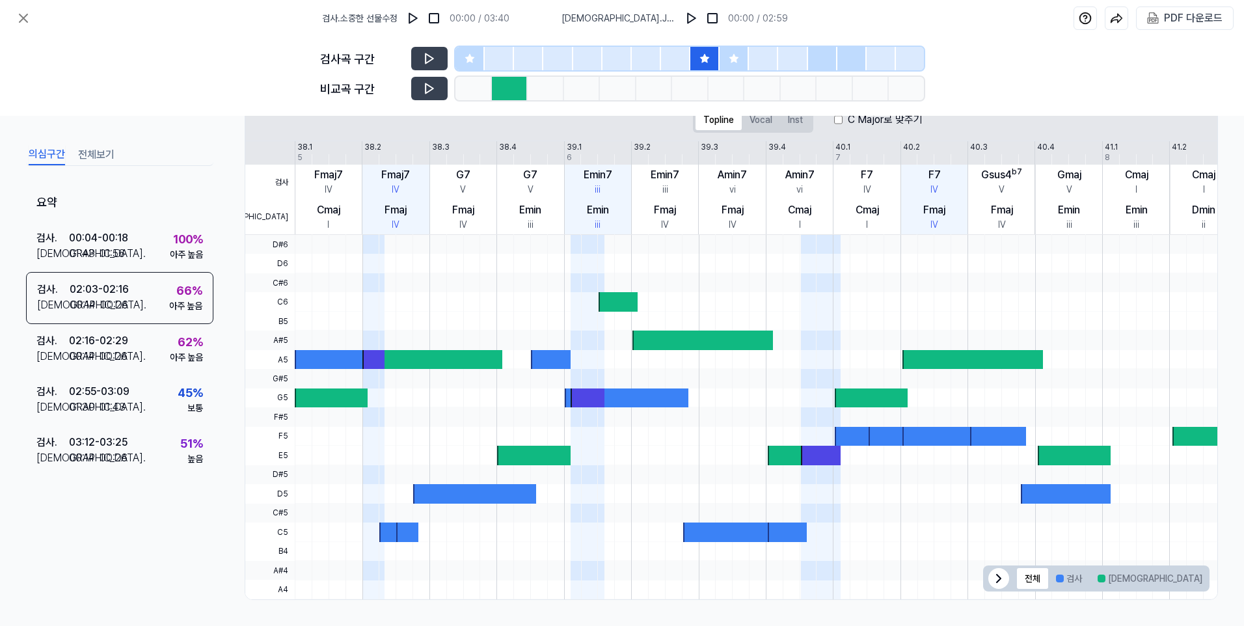
click at [469, 61] on icon at bounding box center [469, 58] width 8 height 8
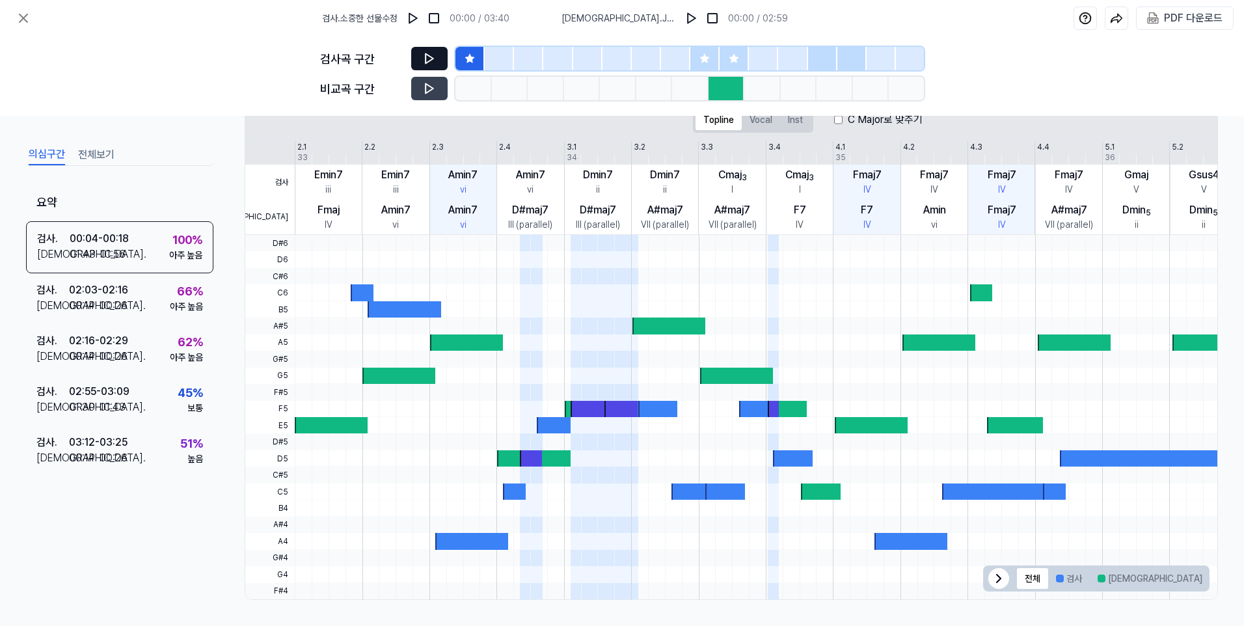
click at [426, 59] on icon at bounding box center [430, 59] width 8 height 10
click at [705, 55] on icon at bounding box center [705, 58] width 10 height 10
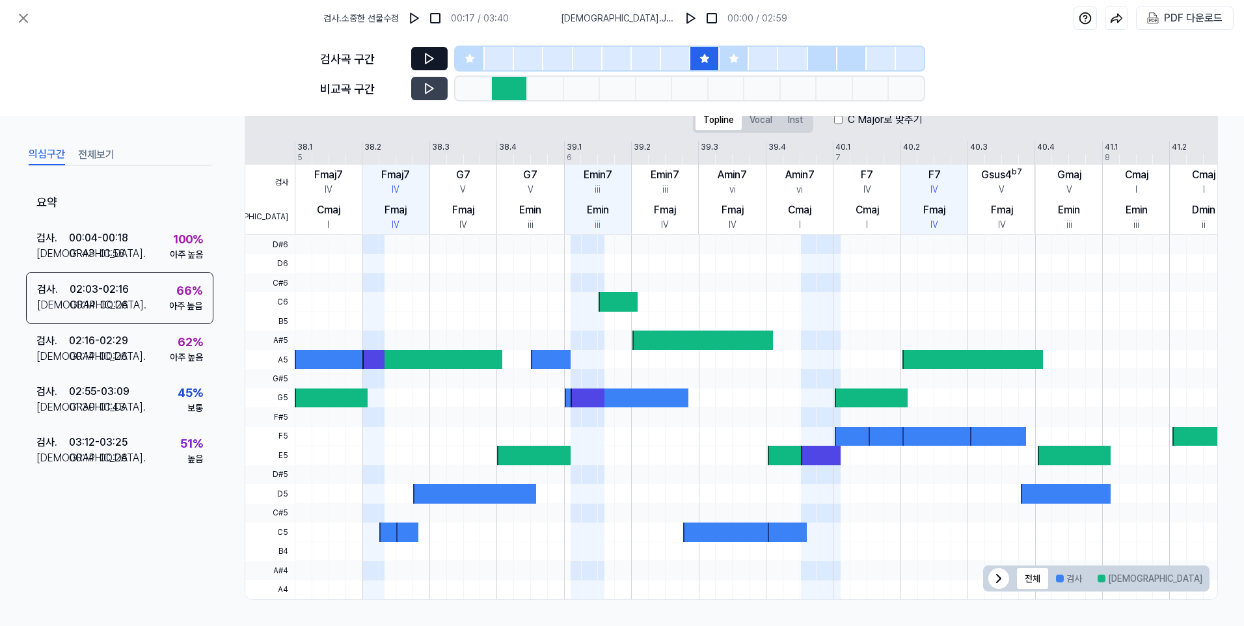
click at [424, 53] on icon at bounding box center [429, 58] width 13 height 13
click at [741, 58] on div at bounding box center [734, 58] width 29 height 23
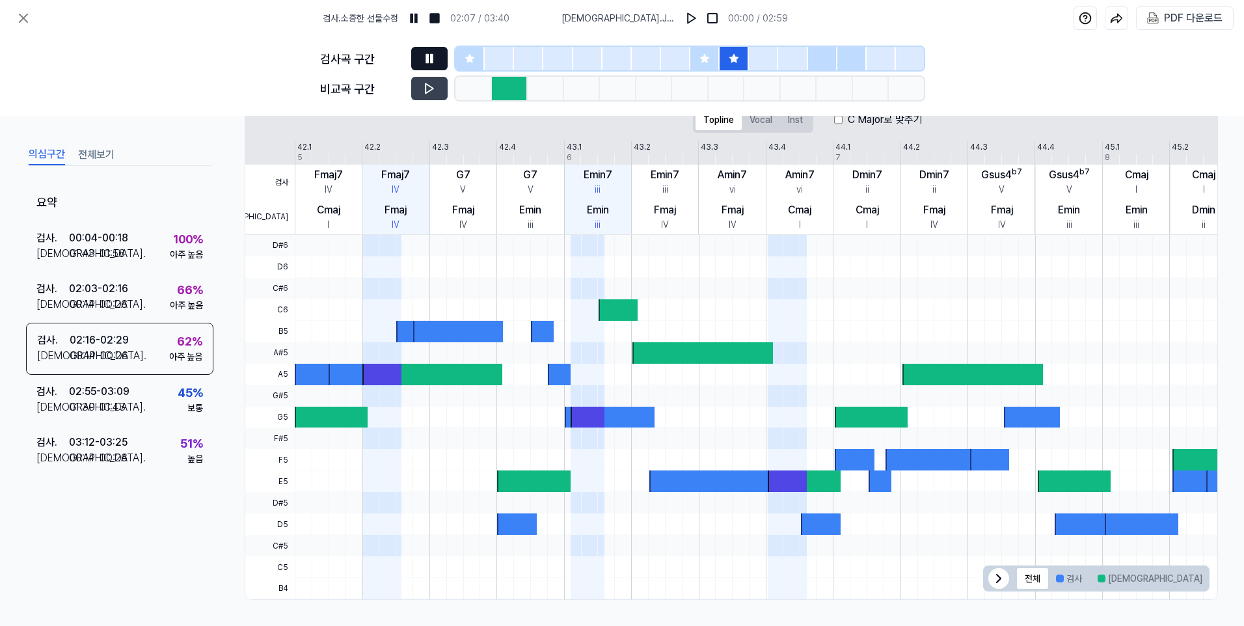
click at [710, 58] on div at bounding box center [704, 58] width 29 height 23
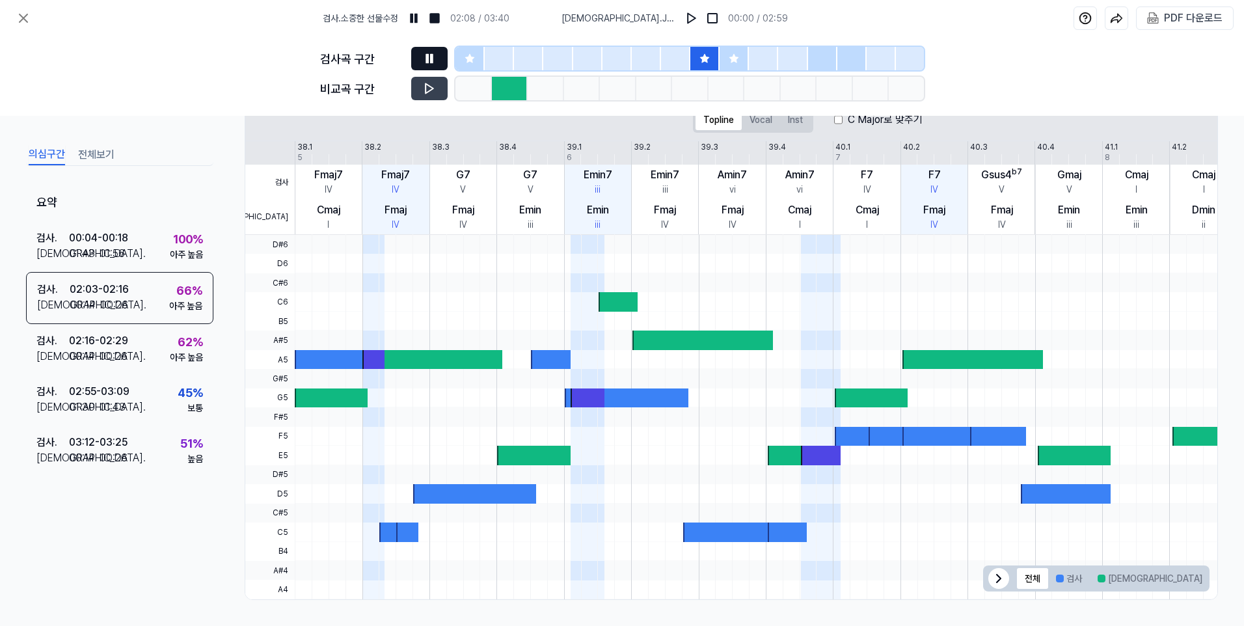
click at [735, 57] on icon at bounding box center [733, 58] width 8 height 8
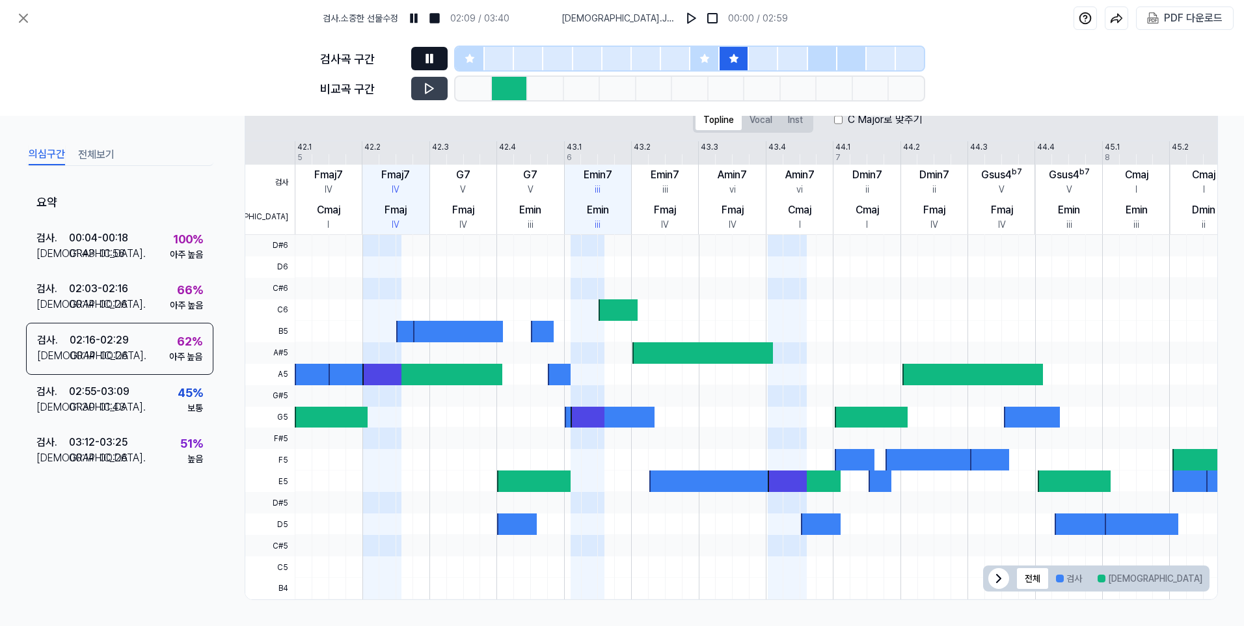
click at [708, 59] on icon at bounding box center [704, 58] width 8 height 8
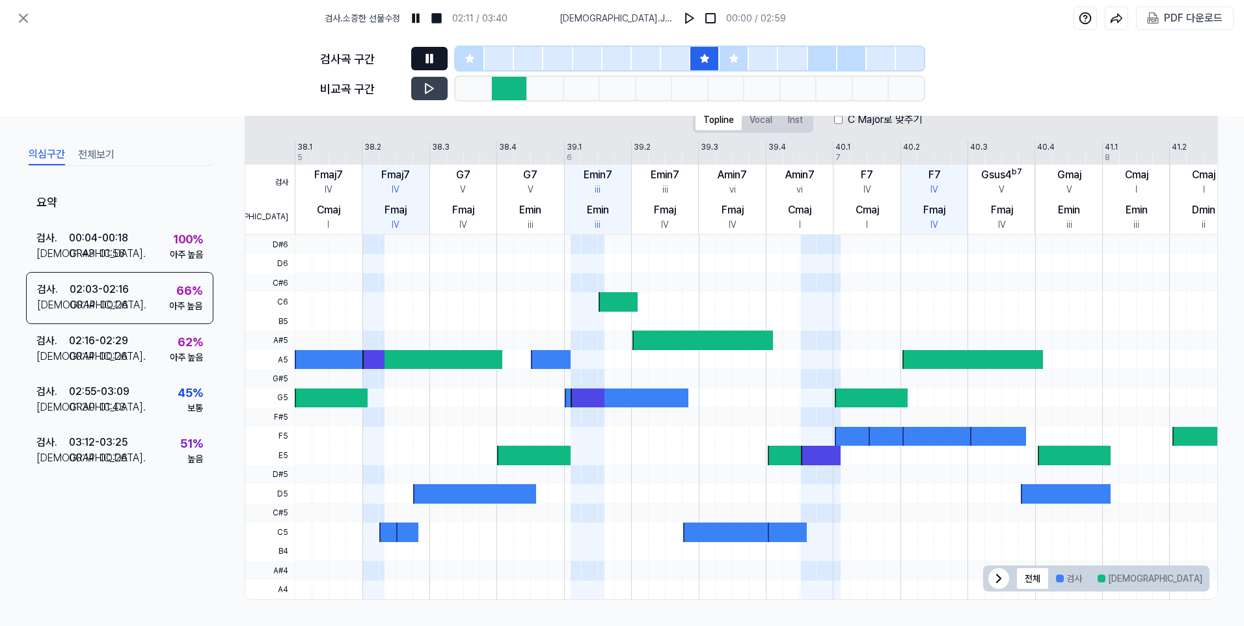
drag, startPoint x: 697, startPoint y: 79, endPoint x: 724, endPoint y: 83, distance: 27.0
click at [724, 83] on div at bounding box center [689, 88] width 469 height 23
click at [707, 57] on icon at bounding box center [705, 58] width 10 height 10
click at [432, 53] on icon at bounding box center [429, 58] width 13 height 13
click at [170, 243] on div "100 % 아주 높음" at bounding box center [186, 245] width 33 height 31
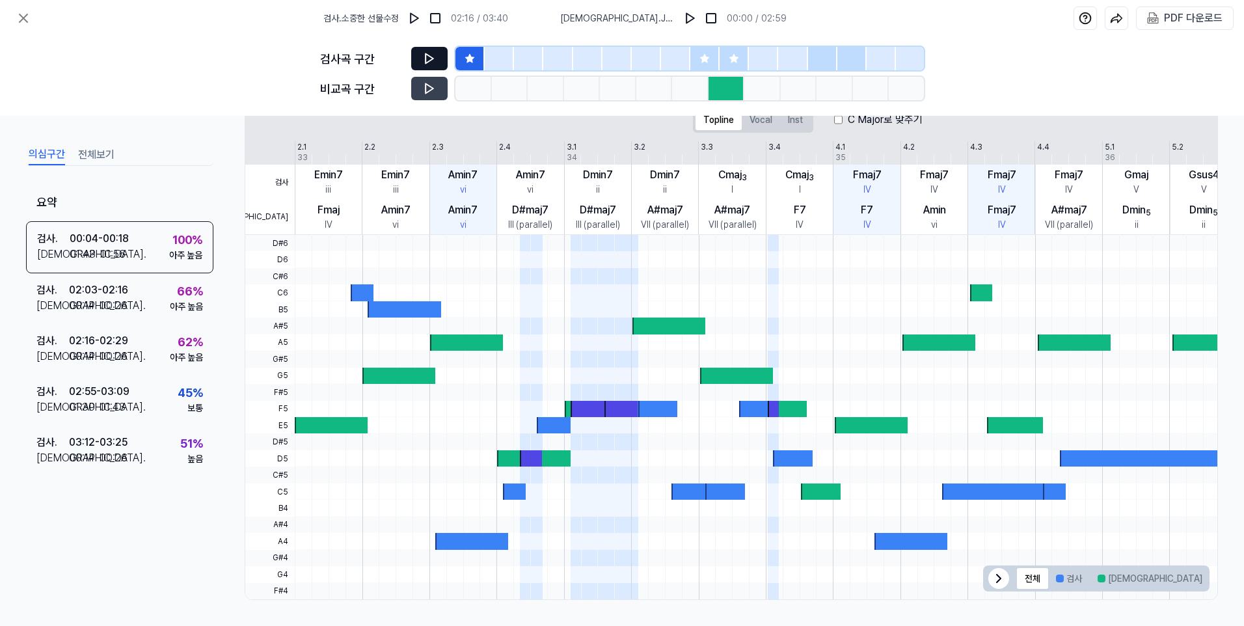
click at [429, 61] on icon at bounding box center [430, 59] width 8 height 10
click at [432, 57] on icon at bounding box center [432, 58] width 2 height 8
click at [424, 90] on icon at bounding box center [429, 88] width 13 height 13
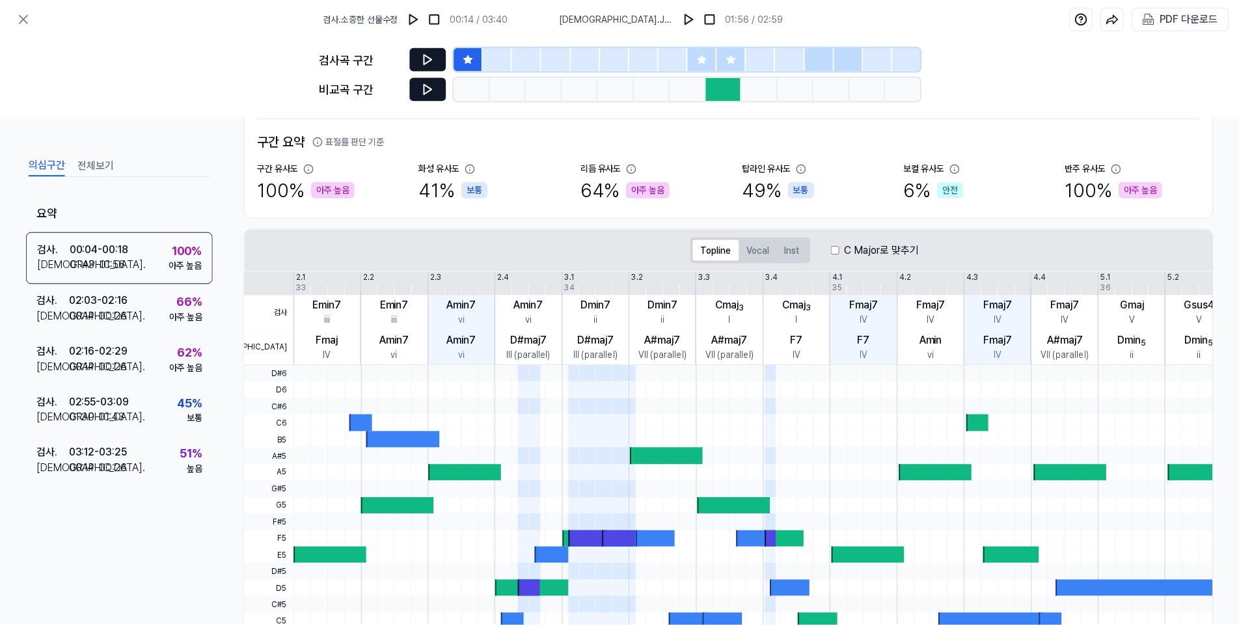
scroll to position [0, 0]
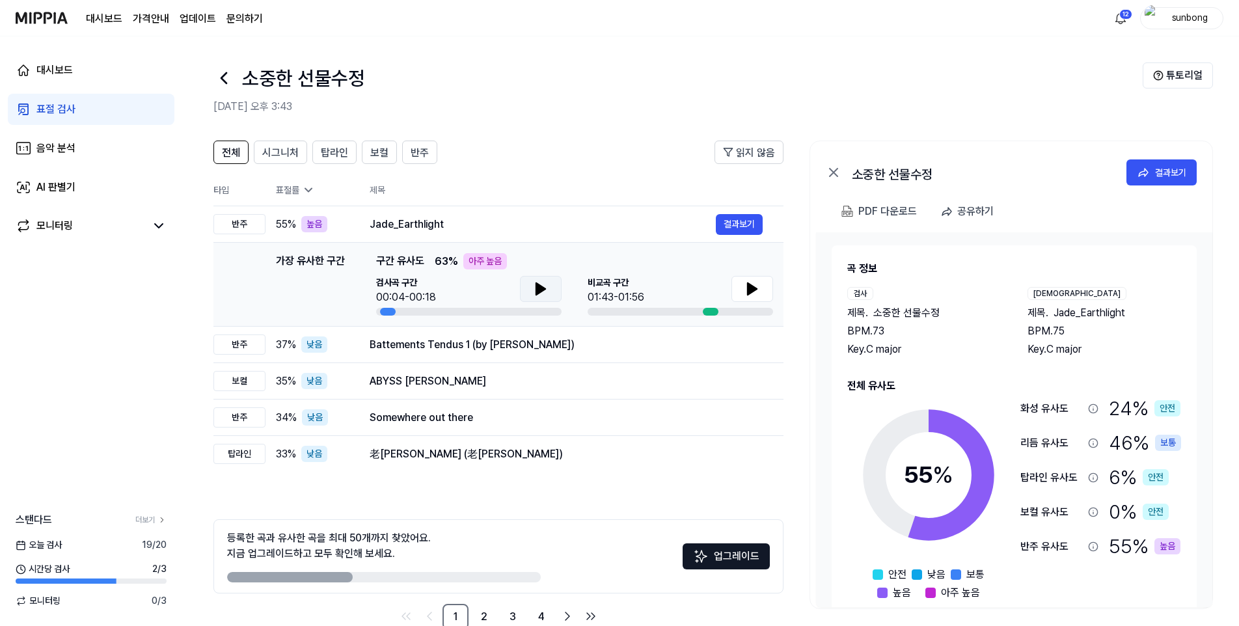
click at [540, 286] on icon at bounding box center [540, 289] width 9 height 12
click at [749, 290] on icon at bounding box center [752, 289] width 9 height 12
click at [541, 286] on icon at bounding box center [540, 289] width 9 height 12
click at [66, 107] on div "표절 검사" at bounding box center [55, 110] width 39 height 16
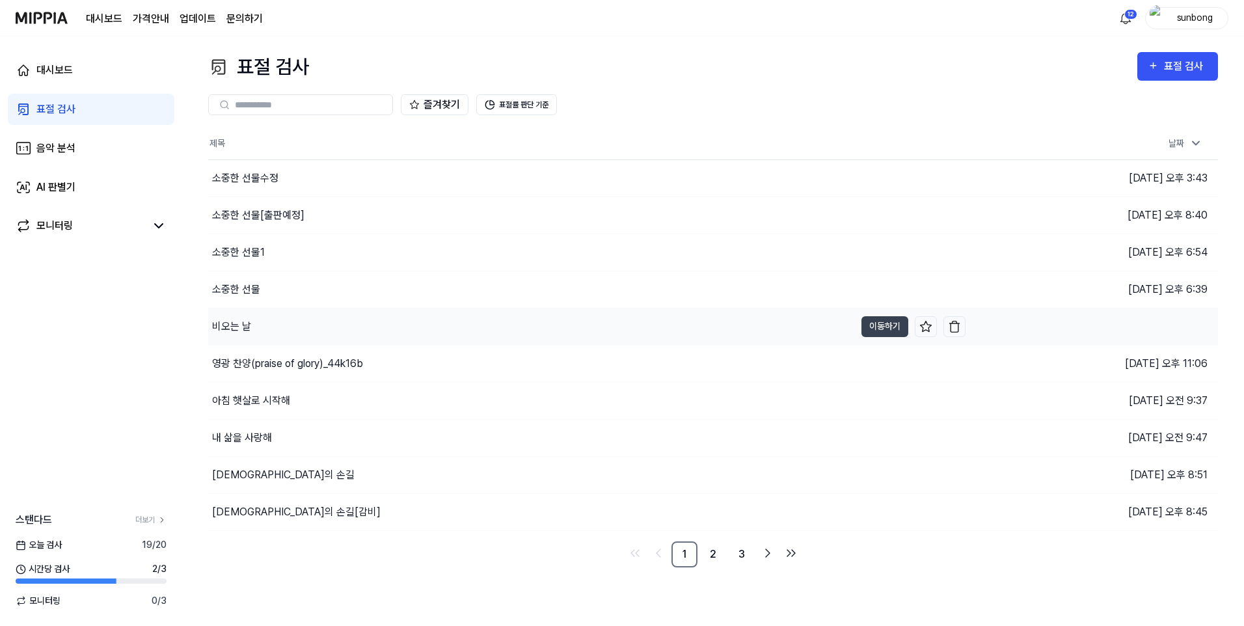
click at [242, 327] on div "비오는 날" at bounding box center [231, 327] width 39 height 16
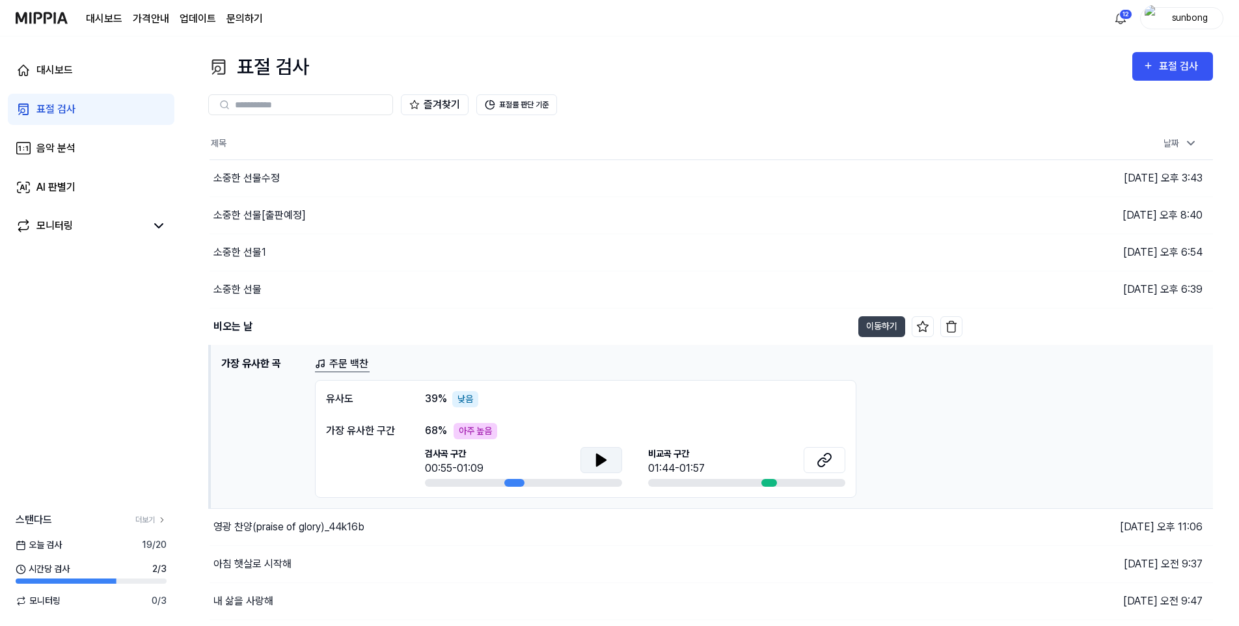
click at [612, 457] on button at bounding box center [601, 460] width 42 height 26
click at [601, 458] on icon at bounding box center [601, 460] width 16 height 16
click at [826, 462] on icon at bounding box center [827, 458] width 8 height 8
click at [598, 465] on icon at bounding box center [601, 460] width 9 height 12
